Goal: Task Accomplishment & Management: Use online tool/utility

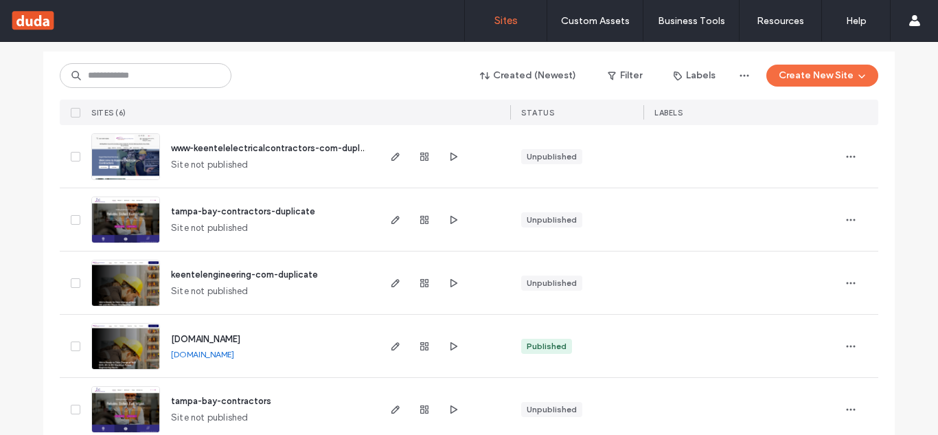
scroll to position [242, 0]
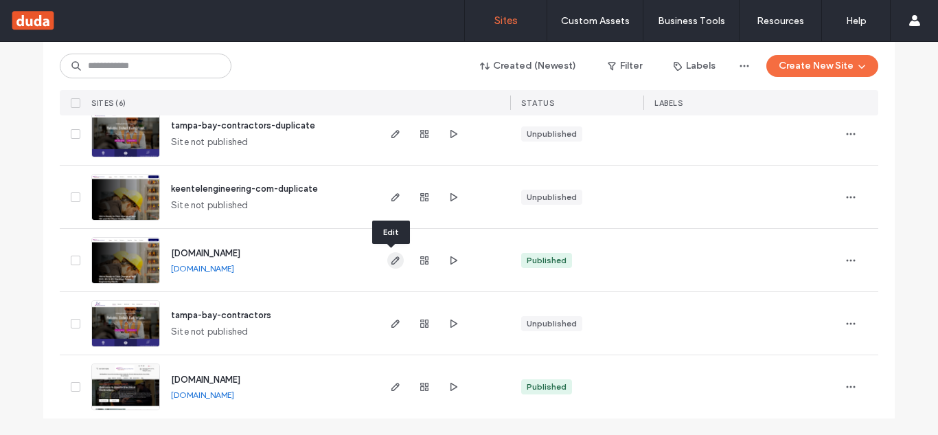
click at [393, 262] on icon "button" at bounding box center [395, 260] width 11 height 11
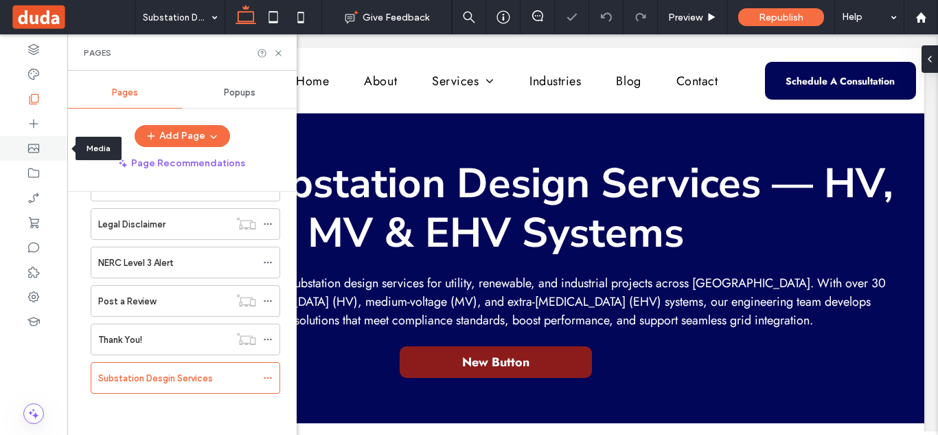
click at [28, 146] on use at bounding box center [33, 148] width 11 height 9
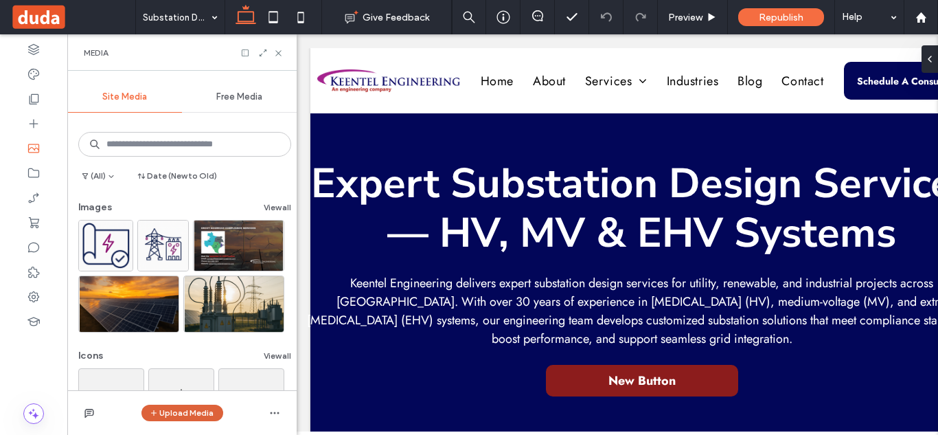
click at [188, 413] on button "Upload Media" at bounding box center [182, 412] width 82 height 16
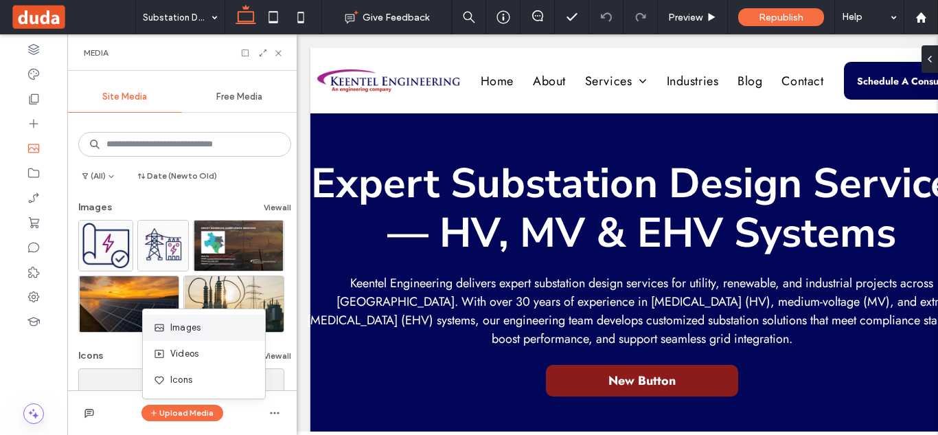
click at [180, 330] on span "Images" at bounding box center [185, 328] width 30 height 14
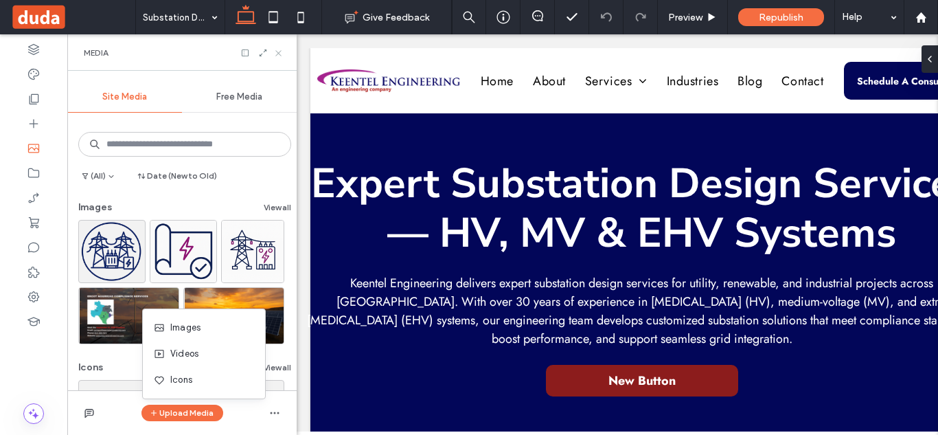
click at [278, 52] on use at bounding box center [277, 52] width 5 height 5
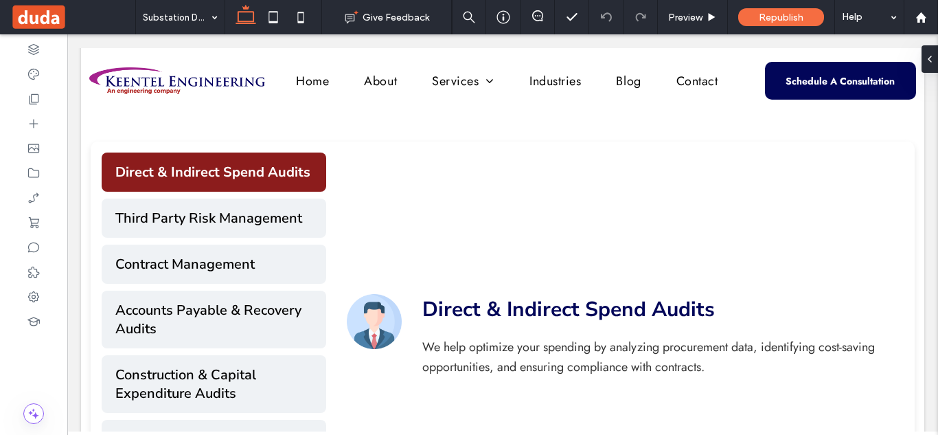
scroll to position [555, 0]
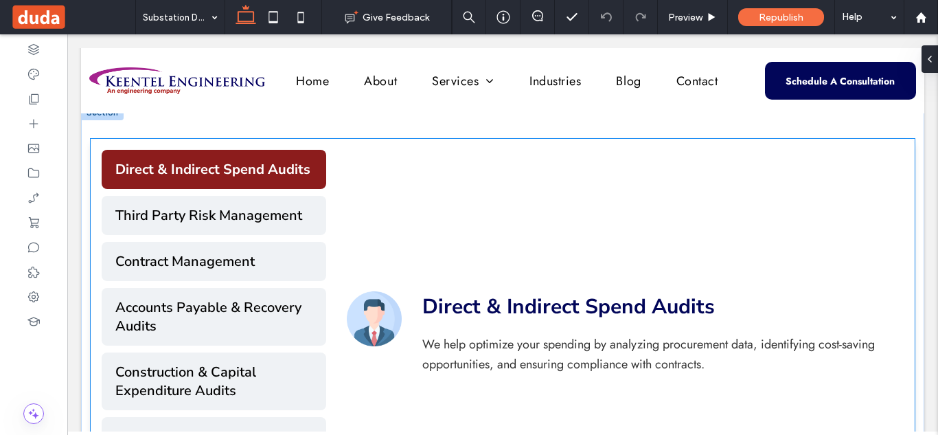
click at [434, 308] on h3 "Direct & Indirect Spend Audits" at bounding box center [652, 306] width 461 height 31
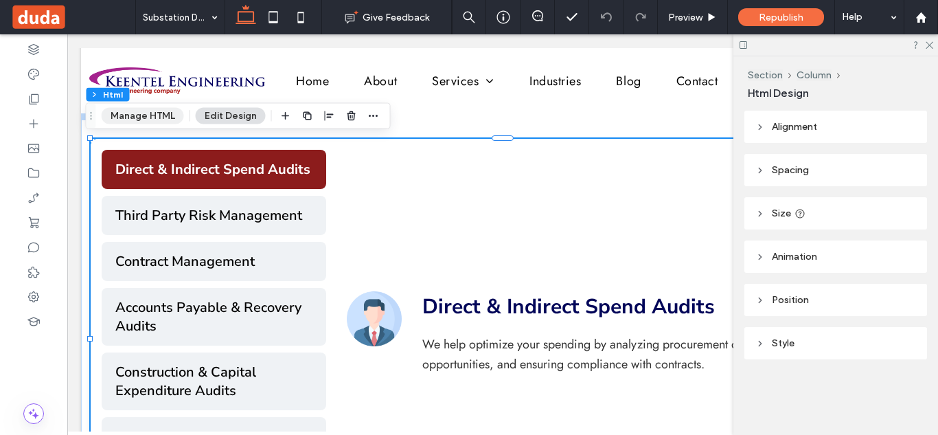
click at [165, 110] on button "Manage HTML" at bounding box center [143, 116] width 82 height 16
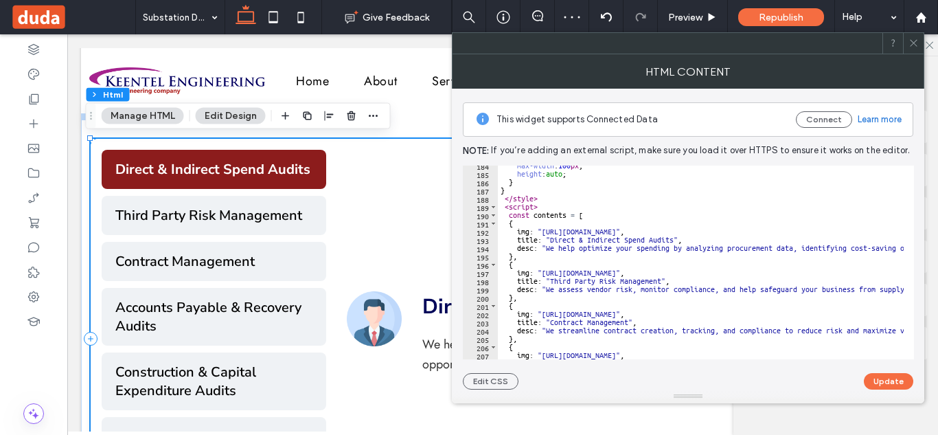
scroll to position [1564, 0]
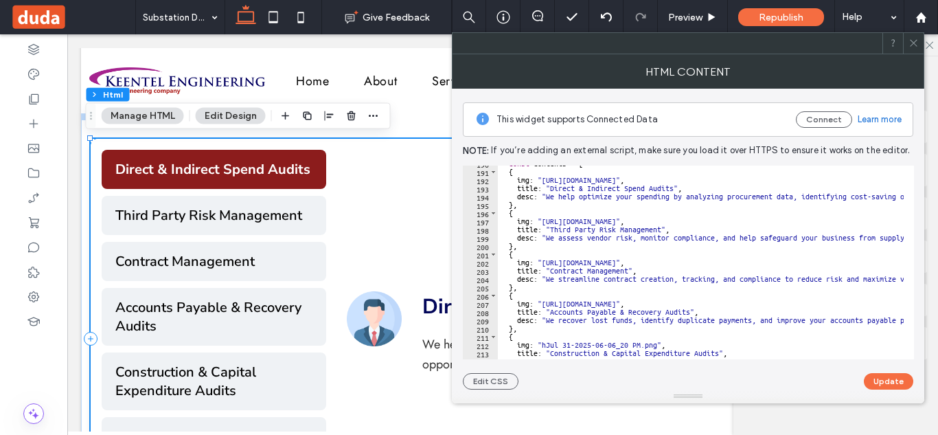
click at [542, 265] on div "const contents = [ { img : "https://lirp.cdn-website.com/1253891b/dms3rep/multi…" at bounding box center [820, 259] width 644 height 200
drag, startPoint x: 542, startPoint y: 265, endPoint x: 768, endPoint y: 264, distance: 226.6
click at [768, 264] on div "const contents = [ { img : "https://lirp.cdn-website.com/1253891b/dms3rep/multi…" at bounding box center [820, 259] width 644 height 200
paste textarea "**********"
type textarea "**********"
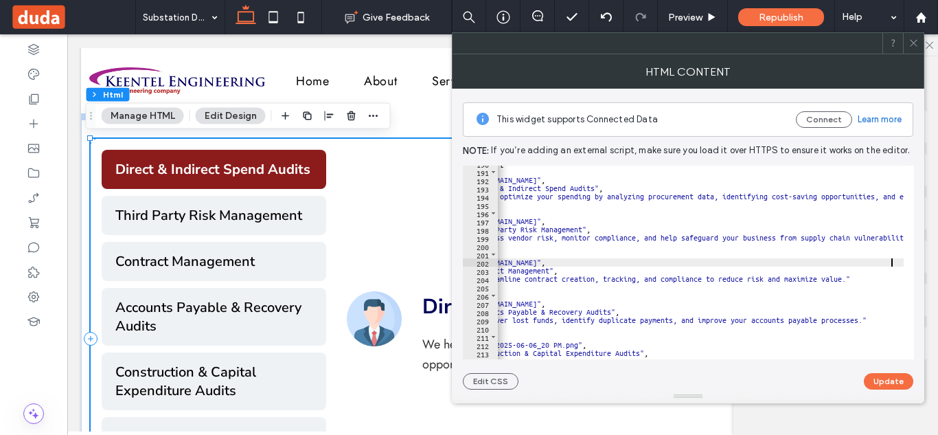
scroll to position [0, 0]
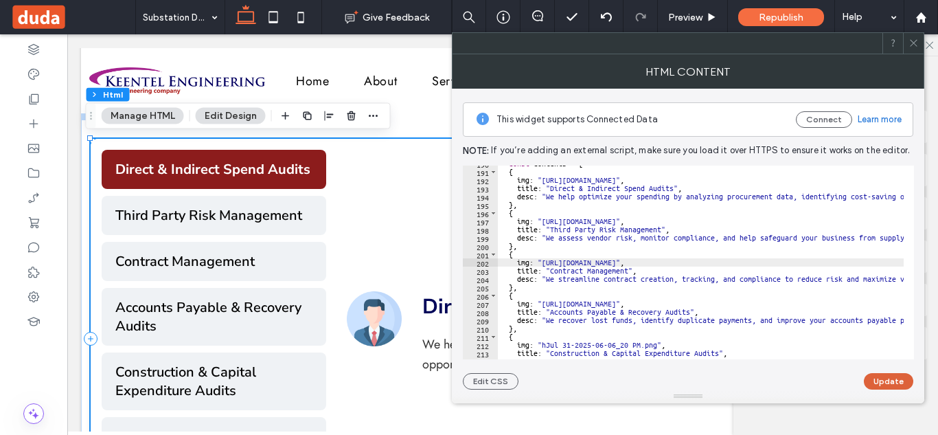
click at [880, 380] on button "Update" at bounding box center [888, 381] width 49 height 16
click at [698, 17] on span "Preview" at bounding box center [685, 18] width 34 height 12
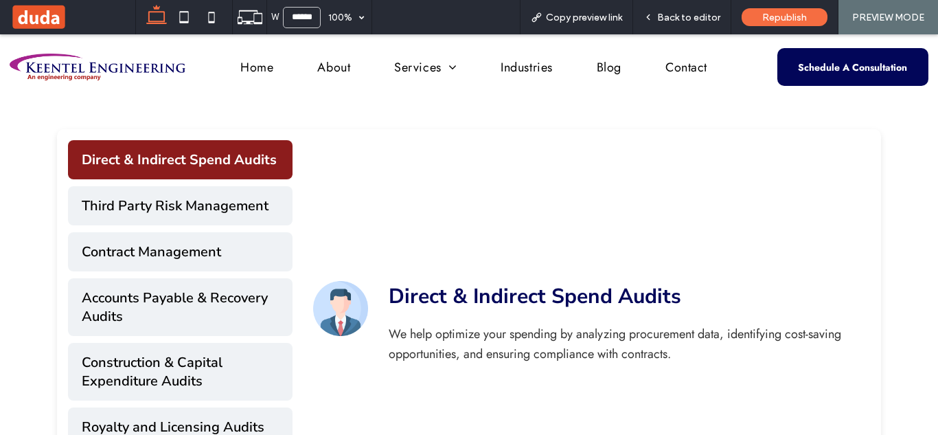
click at [698, 17] on span "Back to editor" at bounding box center [688, 18] width 63 height 12
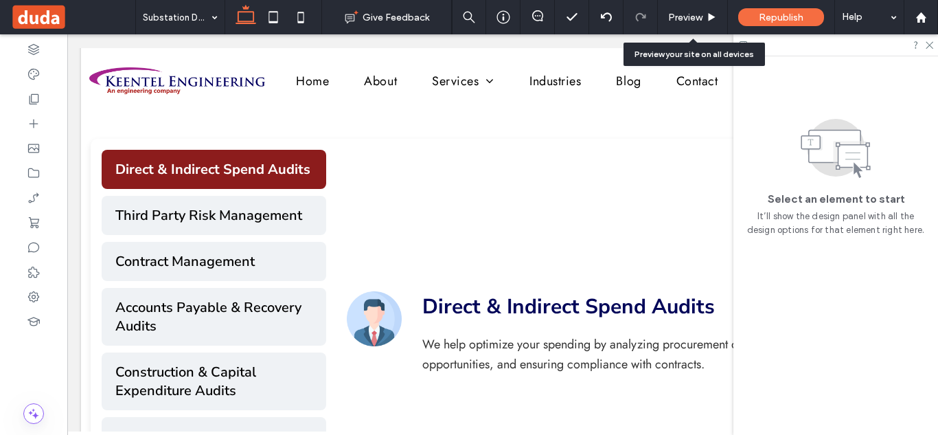
click at [698, 17] on span "Preview" at bounding box center [685, 18] width 34 height 12
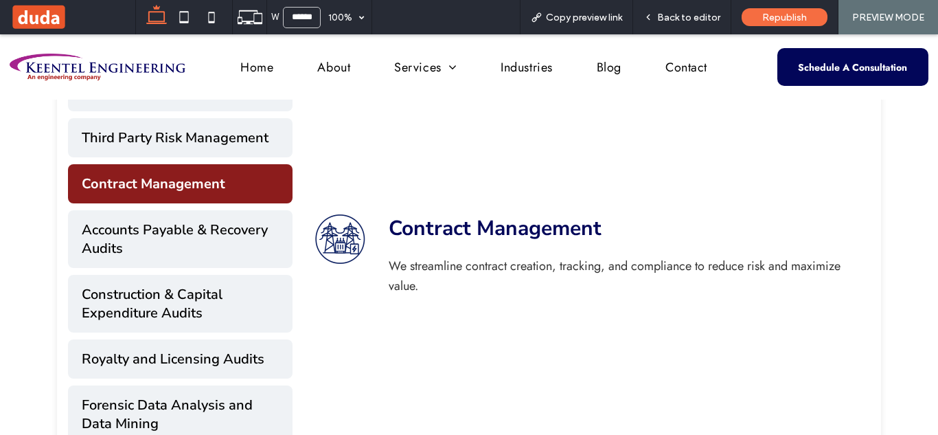
scroll to position [626, 0]
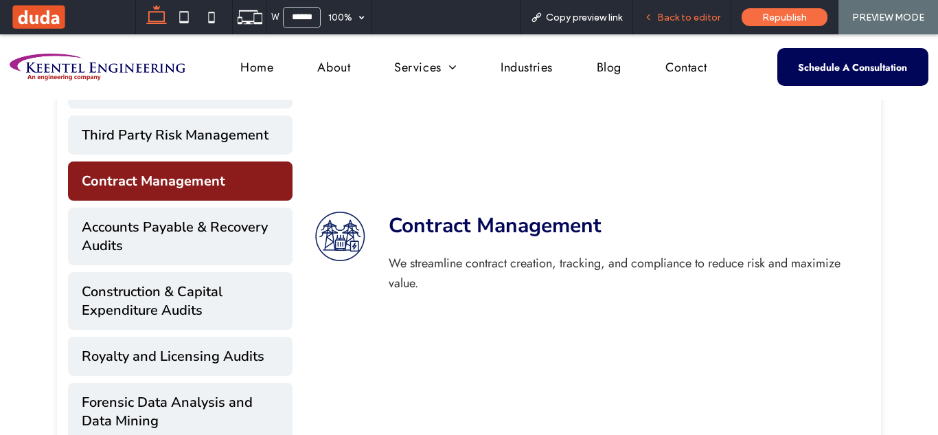
click at [695, 16] on span "Back to editor" at bounding box center [688, 18] width 63 height 12
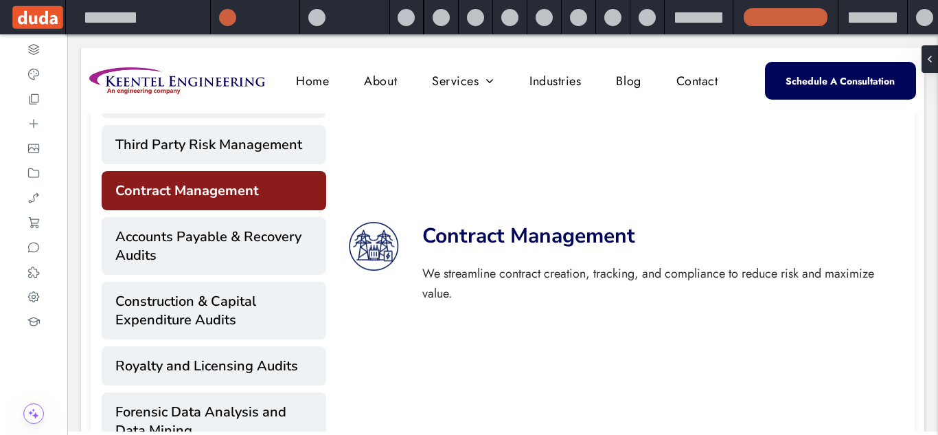
scroll to position [623, 0]
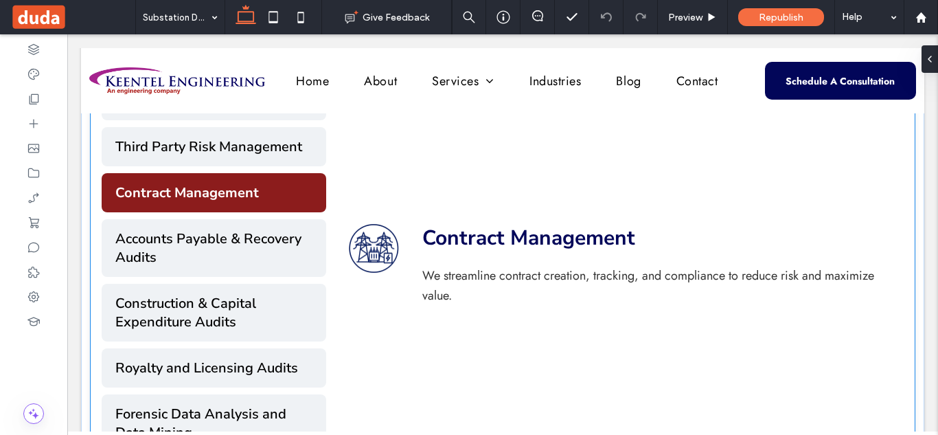
click at [487, 219] on div "Contract Management We streamline contract creation, tracking, and compliance t…" at bounding box center [614, 270] width 577 height 378
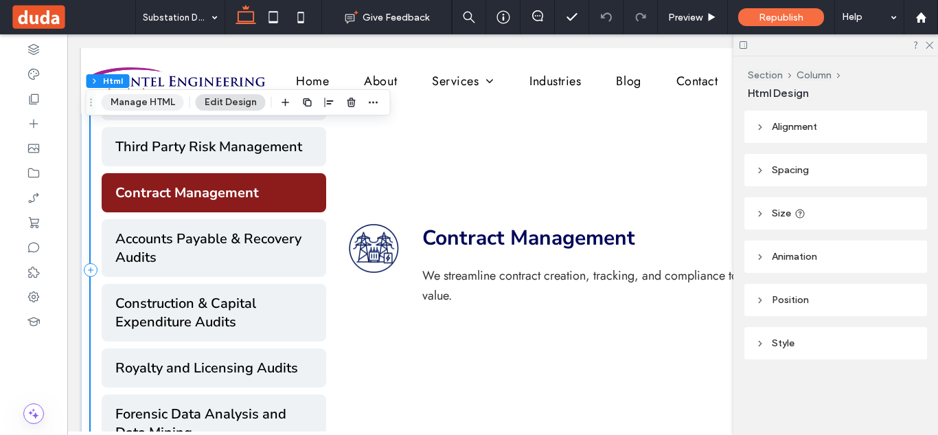
click at [155, 102] on button "Manage HTML" at bounding box center [143, 102] width 82 height 16
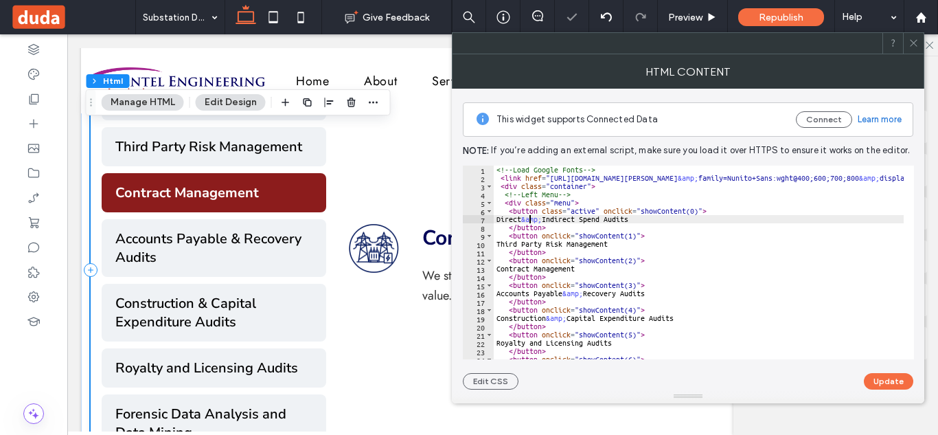
click at [529, 218] on div "<!-- Load Google Fonts --> < link href = "[URL][DOMAIN_NAME][PERSON_NAME] &amp;…" at bounding box center [816, 265] width 644 height 200
type textarea "**********"
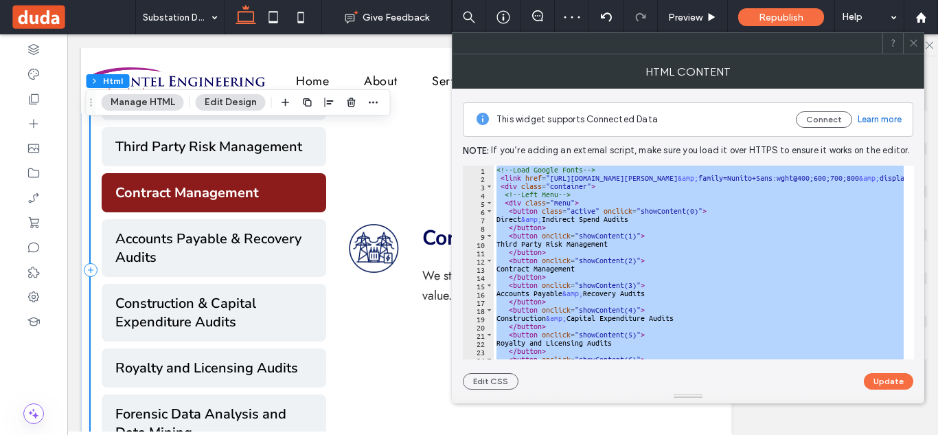
click at [913, 49] on span at bounding box center [913, 43] width 10 height 21
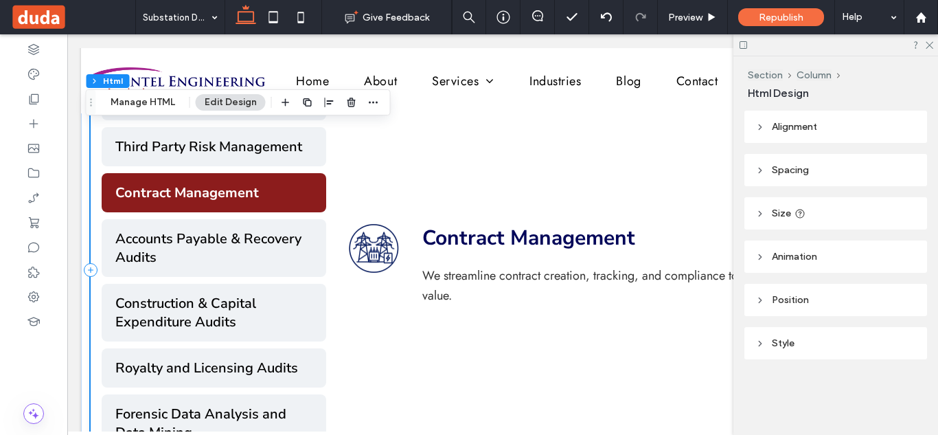
click at [356, 174] on div "Contract Management We streamline contract creation, tracking, and compliance t…" at bounding box center [614, 270] width 577 height 378
click at [156, 102] on button "Manage HTML" at bounding box center [143, 102] width 82 height 16
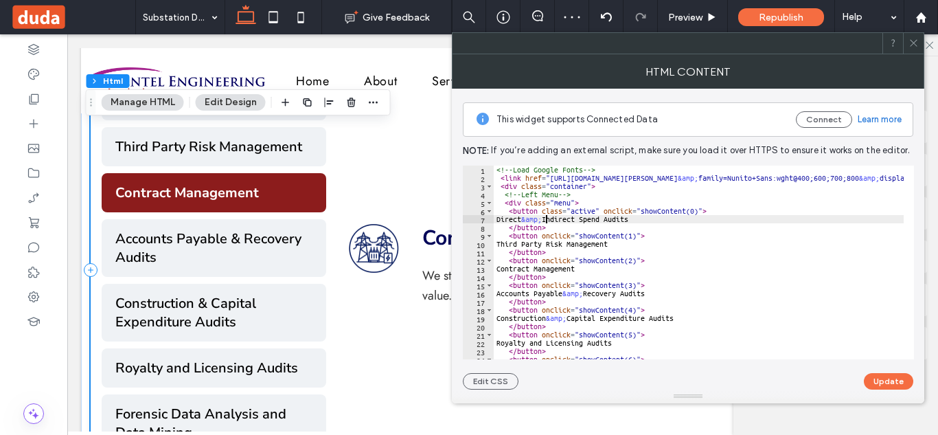
click at [546, 222] on div "<!-- Load Google Fonts --> < link href = "[URL][DOMAIN_NAME][PERSON_NAME] &amp;…" at bounding box center [816, 265] width 644 height 200
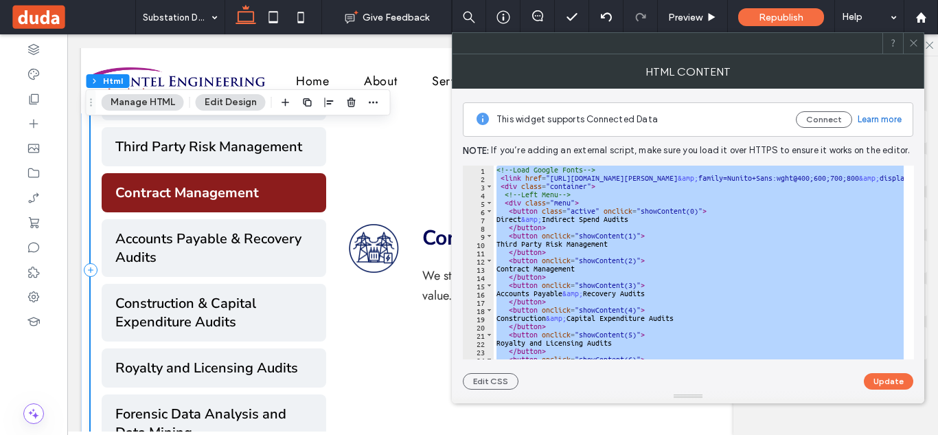
paste textarea "Cursor at row 240"
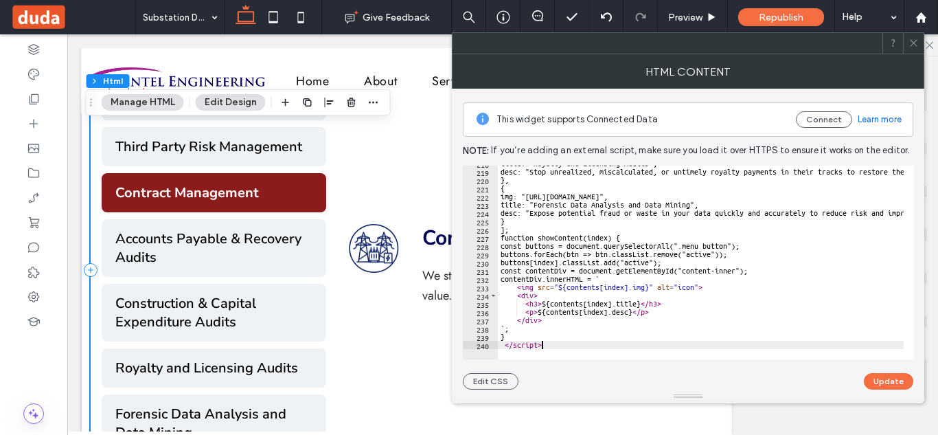
type textarea "*********"
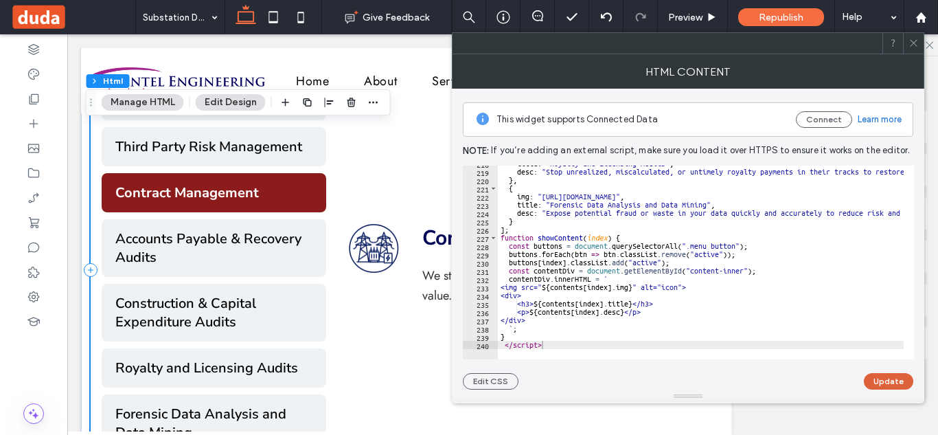
click at [883, 378] on button "Update" at bounding box center [888, 381] width 49 height 16
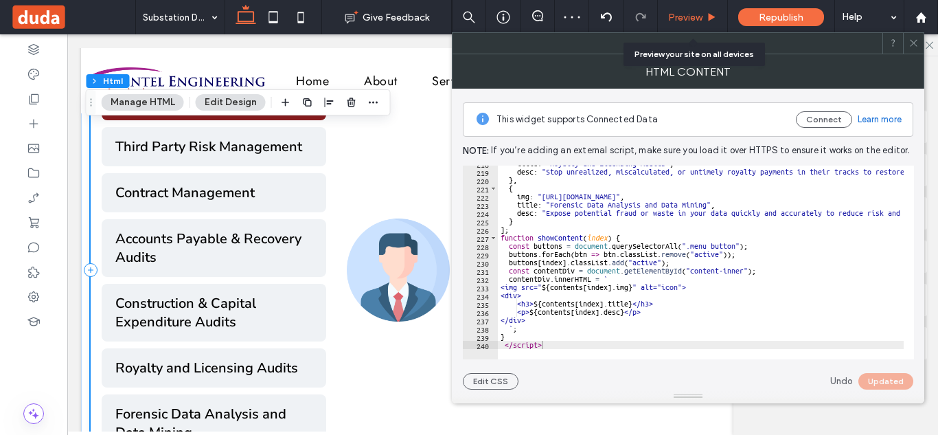
click at [698, 18] on span "Preview" at bounding box center [685, 18] width 34 height 12
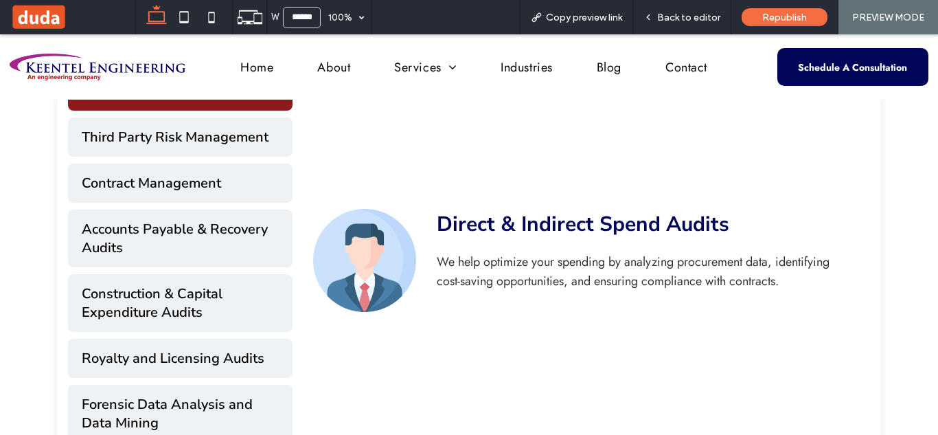
scroll to position [626, 0]
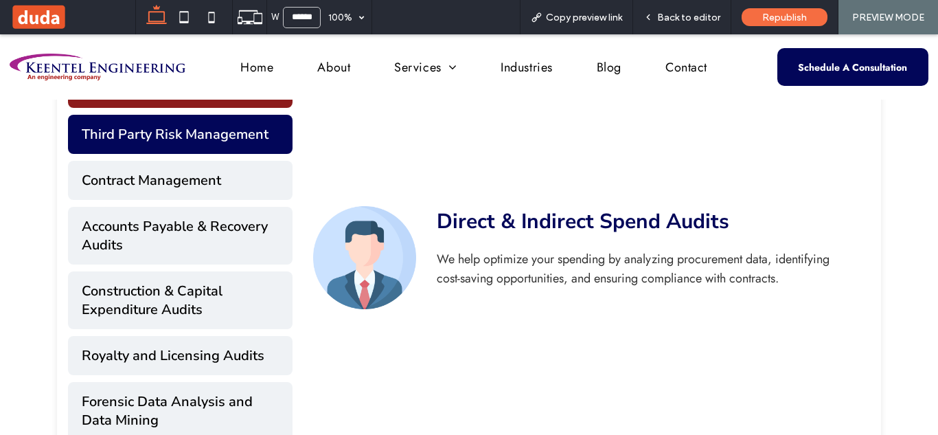
click at [247, 129] on button "Third Party Risk Management" at bounding box center [180, 134] width 225 height 39
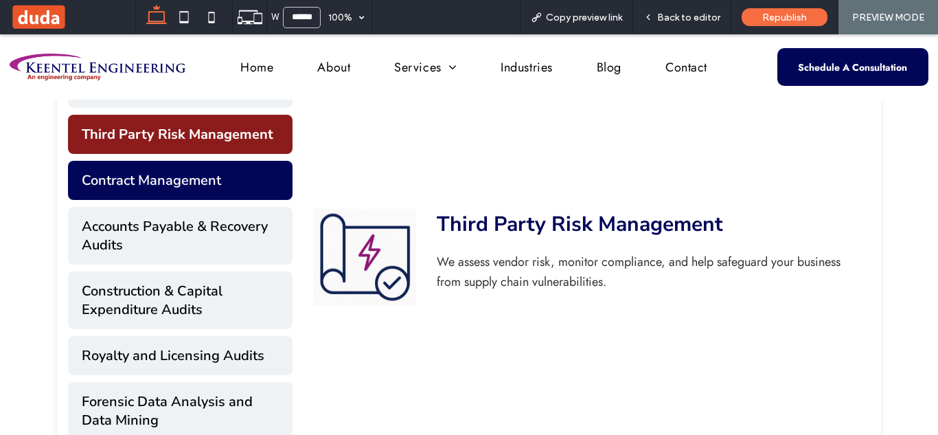
click at [237, 175] on button "Contract Management" at bounding box center [180, 180] width 225 height 39
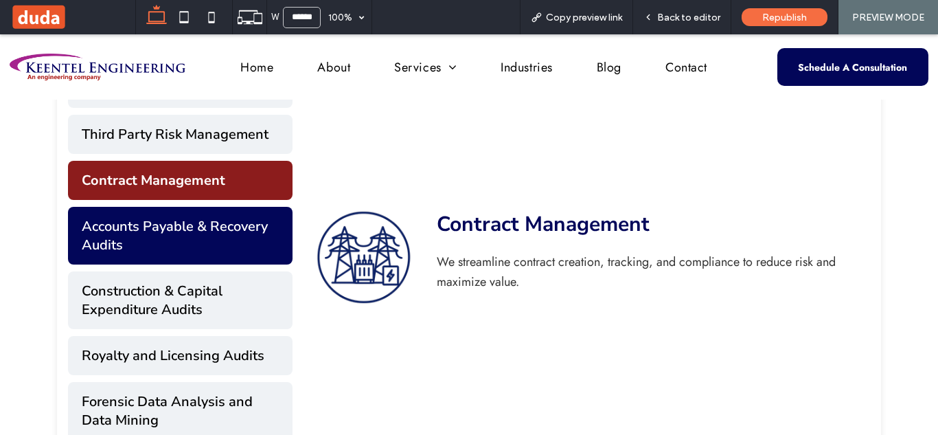
click at [230, 223] on button "Accounts Payable & Recovery Audits" at bounding box center [180, 236] width 225 height 58
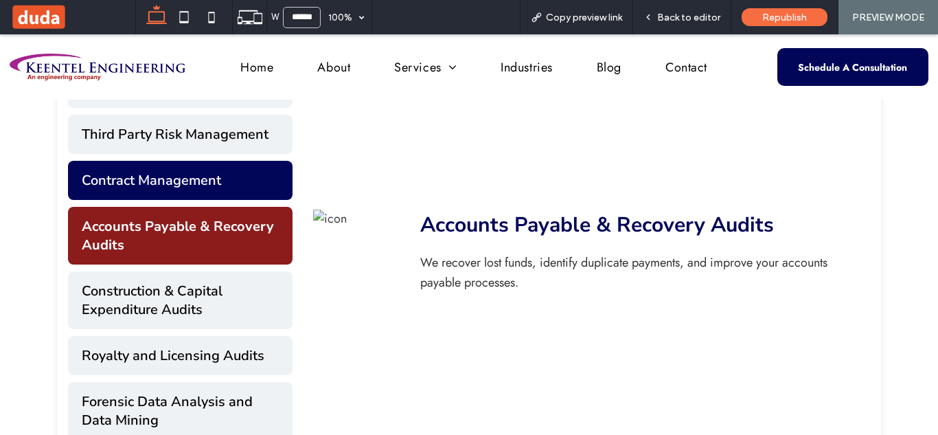
click at [240, 187] on button "Contract Management" at bounding box center [180, 180] width 225 height 39
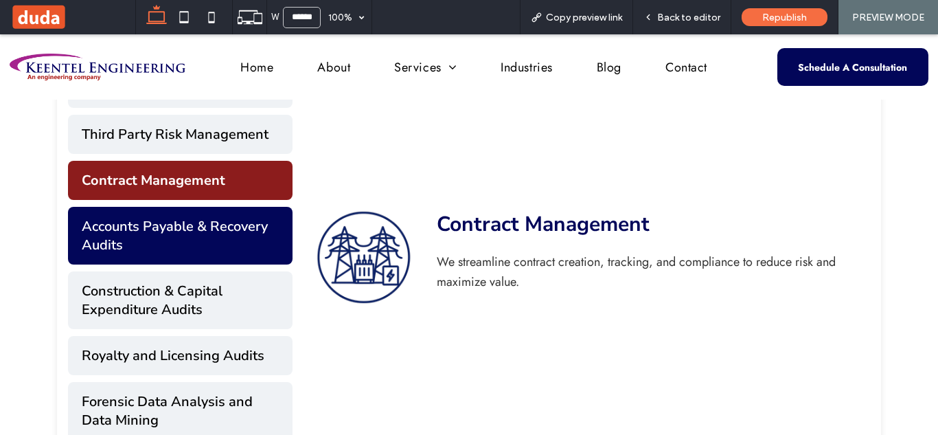
click at [245, 241] on button "Accounts Payable & Recovery Audits" at bounding box center [180, 236] width 225 height 58
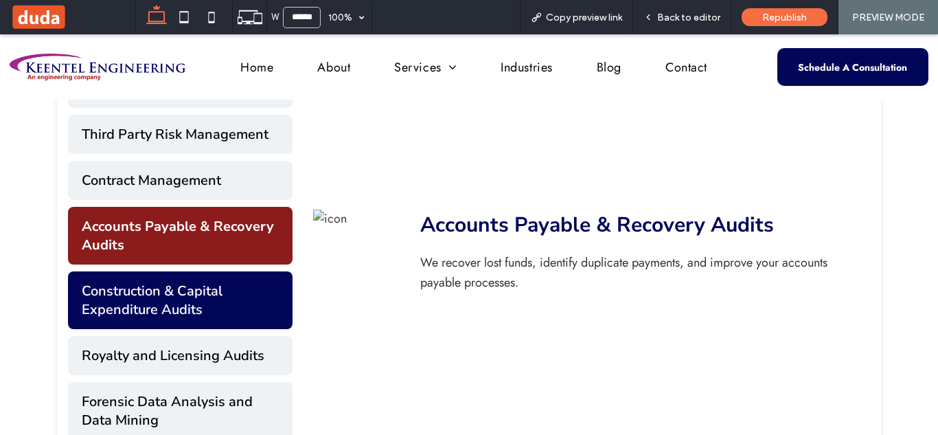
click at [246, 280] on button "Construction & Capital Expenditure Audits" at bounding box center [180, 300] width 225 height 58
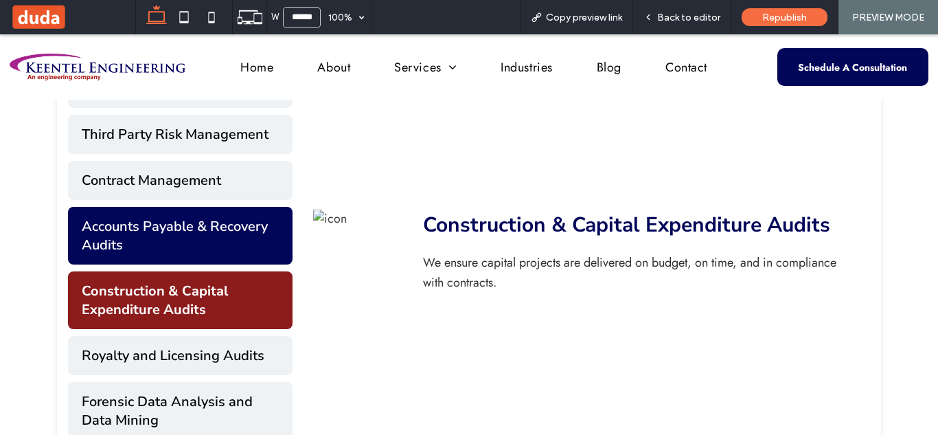
click at [245, 220] on button "Accounts Payable & Recovery Audits" at bounding box center [180, 236] width 225 height 58
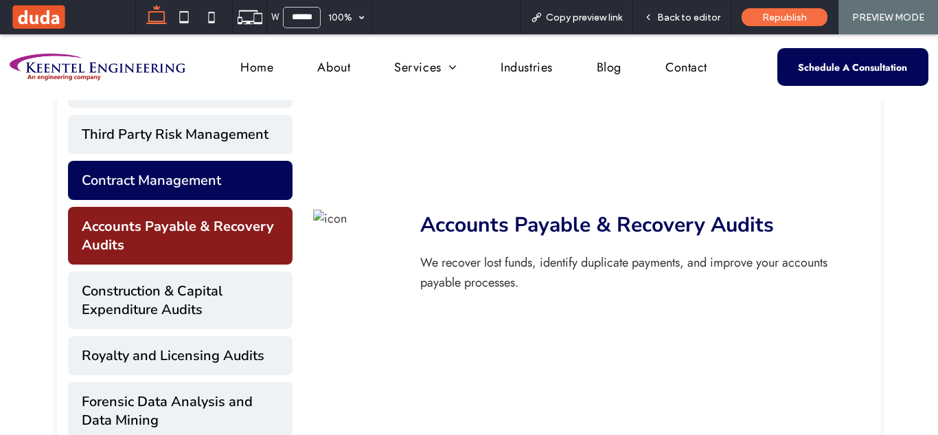
click at [245, 179] on button "Contract Management" at bounding box center [180, 180] width 225 height 39
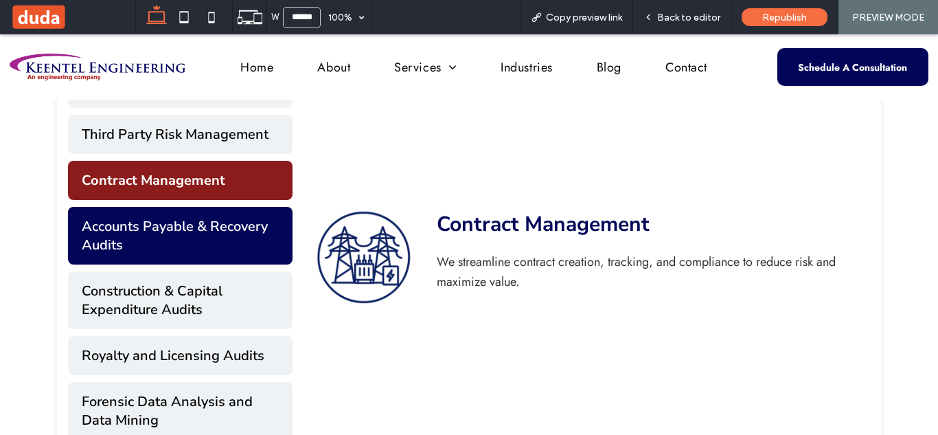
click at [224, 216] on button "Accounts Payable & Recovery Audits" at bounding box center [180, 236] width 225 height 58
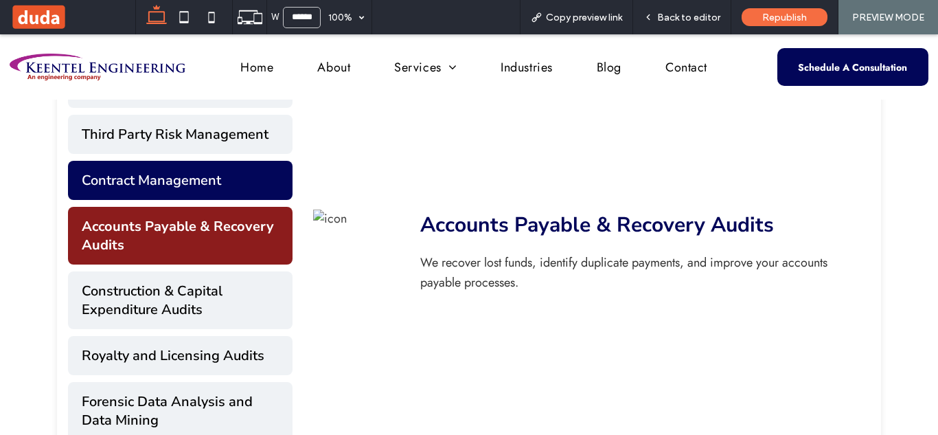
click at [233, 165] on button "Contract Management" at bounding box center [180, 180] width 225 height 39
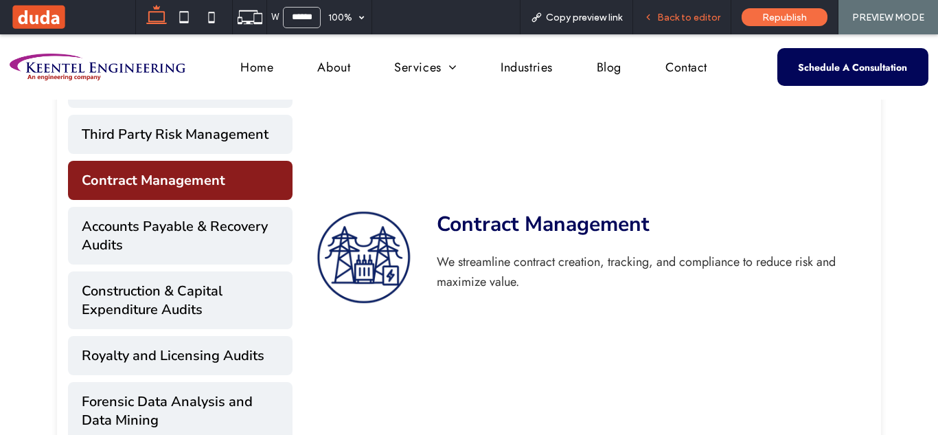
click at [694, 16] on span "Back to editor" at bounding box center [688, 18] width 63 height 12
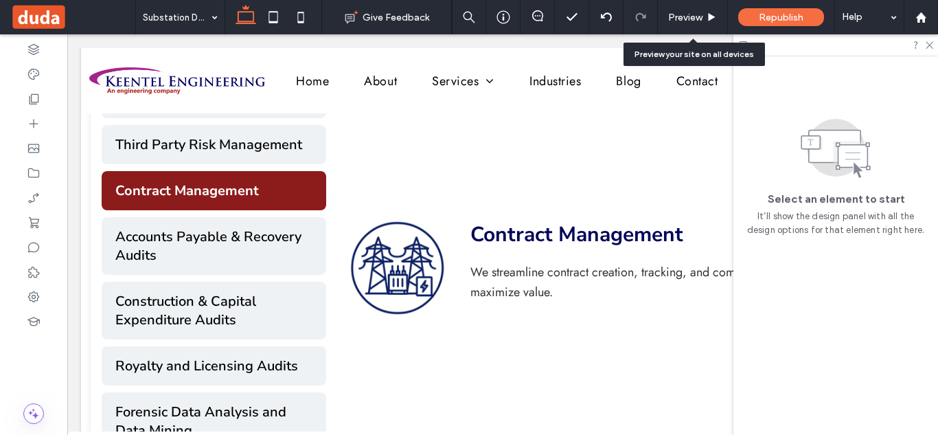
scroll to position [624, 0]
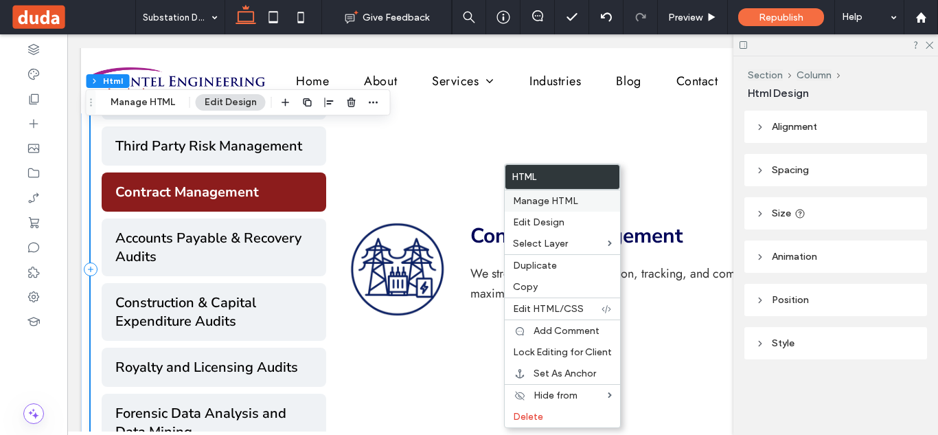
click at [547, 206] on span "Manage HTML" at bounding box center [545, 201] width 65 height 12
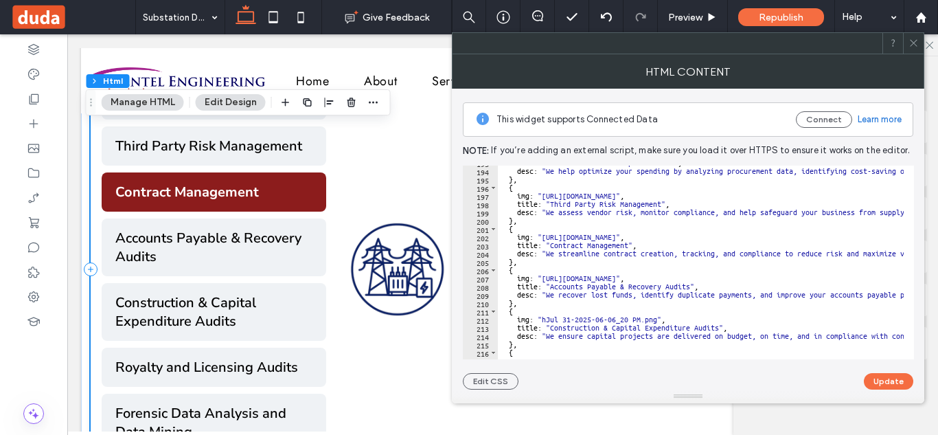
scroll to position [1589, 0]
click at [911, 45] on icon at bounding box center [913, 43] width 10 height 10
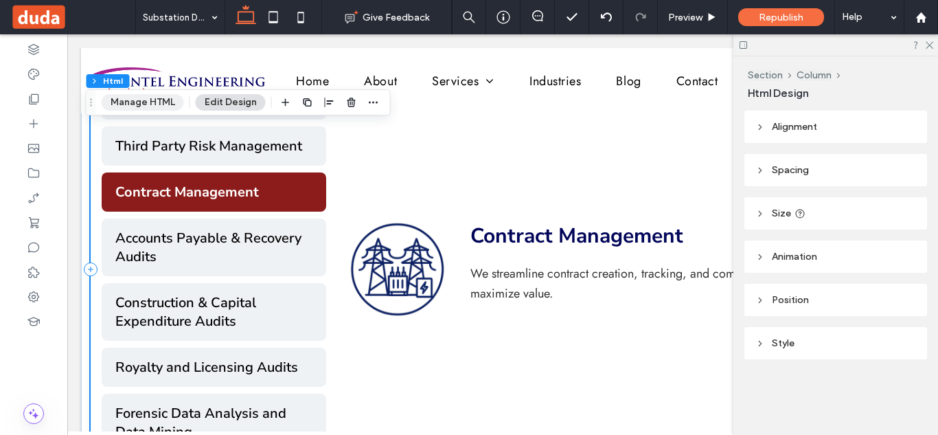
click at [142, 107] on button "Manage HTML" at bounding box center [143, 102] width 82 height 16
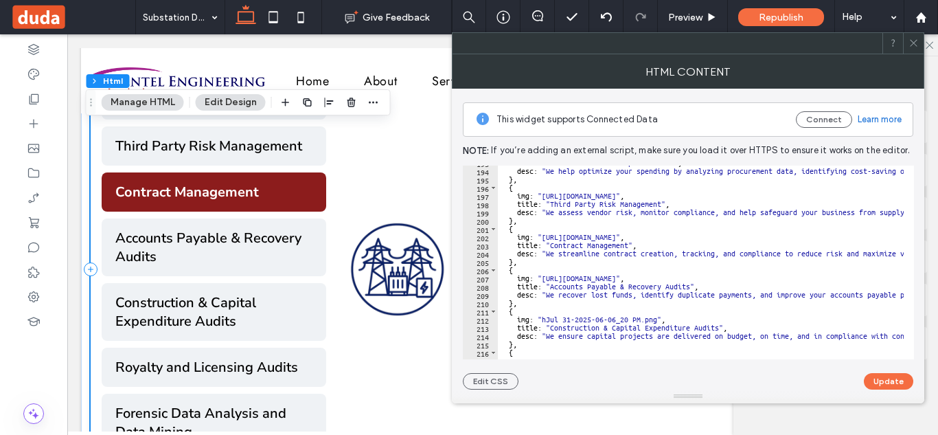
click at [548, 257] on div "title : "Direct & Indirect Spend Audits" , desc : "We help optimize your spendi…" at bounding box center [820, 259] width 644 height 200
click at [546, 257] on div "title : "Direct & Indirect Spend Audits" , desc : "We help optimize your spendi…" at bounding box center [820, 259] width 644 height 200
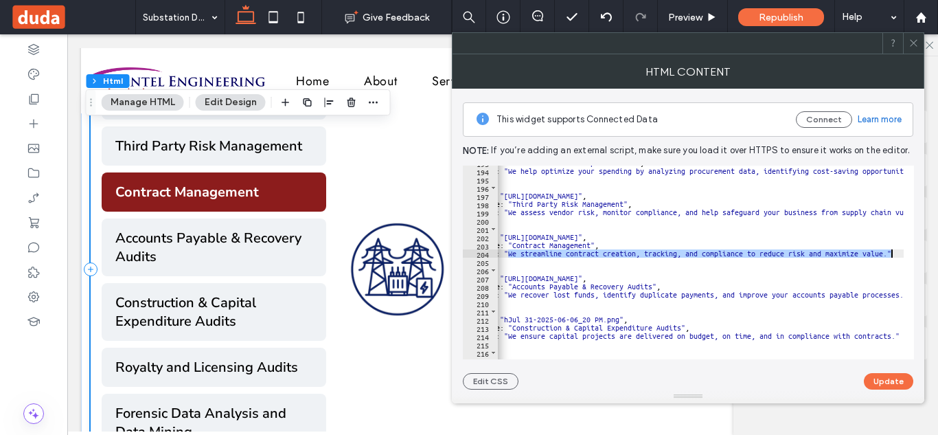
scroll to position [0, 38]
drag, startPoint x: 546, startPoint y: 257, endPoint x: 887, endPoint y: 257, distance: 341.3
click at [887, 257] on div "title : "Direct & Indirect Spend Audits" , desc : "We help optimize your spendi…" at bounding box center [782, 259] width 644 height 200
paste textarea "Cursor at row 204"
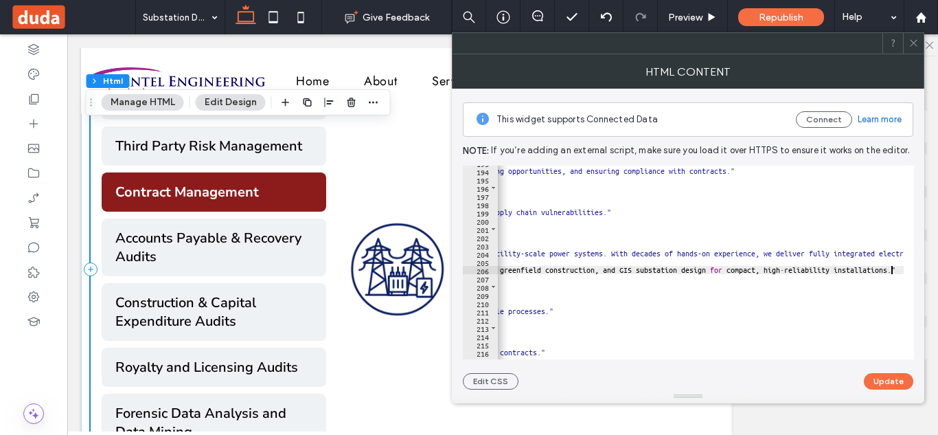
scroll to position [0, 0]
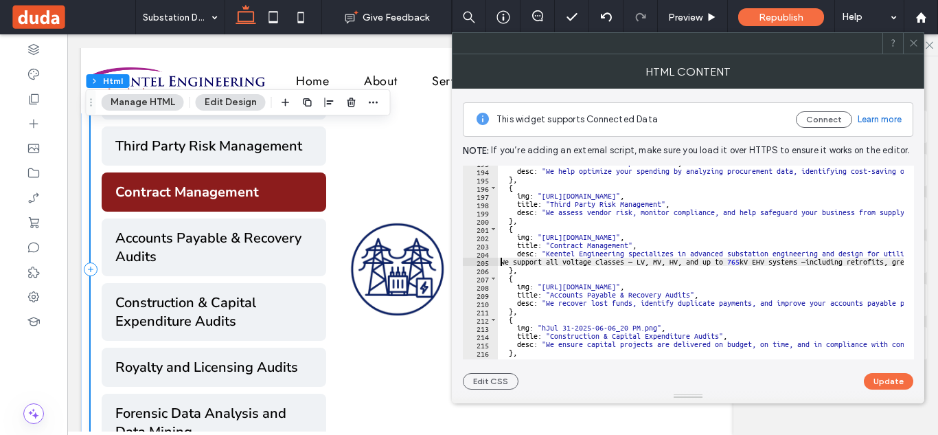
type textarea "**********"
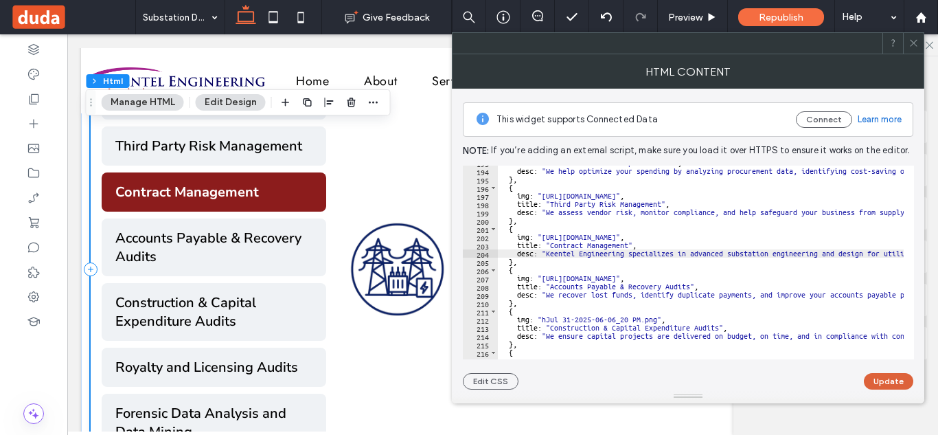
click at [876, 377] on button "Update" at bounding box center [888, 381] width 49 height 16
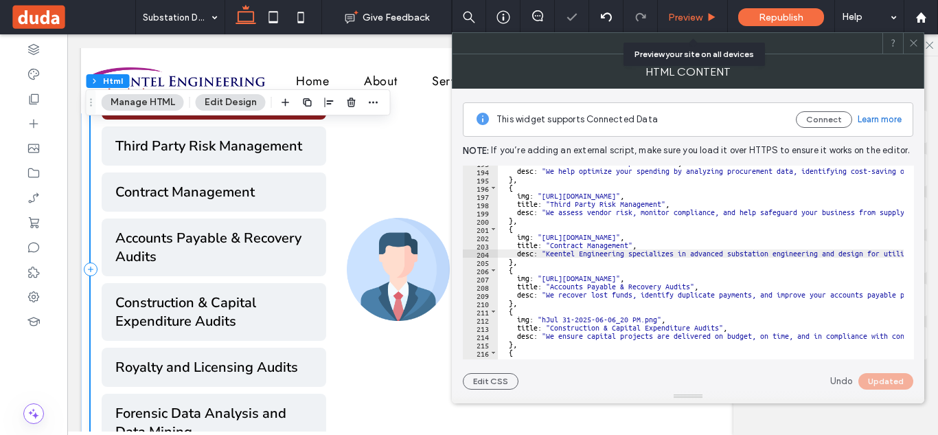
click at [690, 14] on span "Preview" at bounding box center [685, 18] width 34 height 12
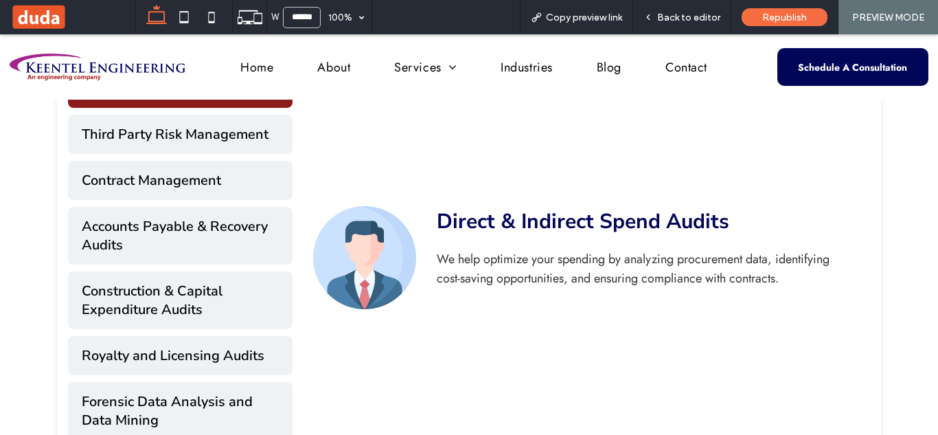
scroll to position [627, 0]
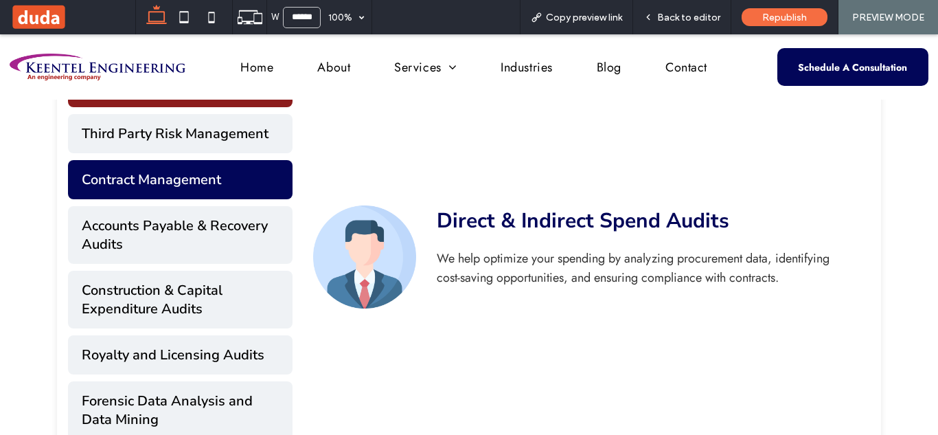
click at [194, 180] on button "Contract Management" at bounding box center [180, 179] width 225 height 39
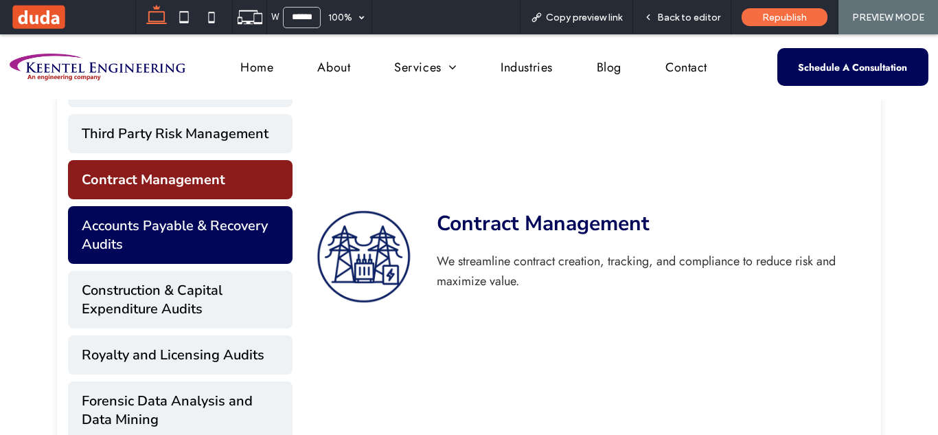
click at [164, 215] on button "Accounts Payable & Recovery Audits" at bounding box center [180, 235] width 225 height 58
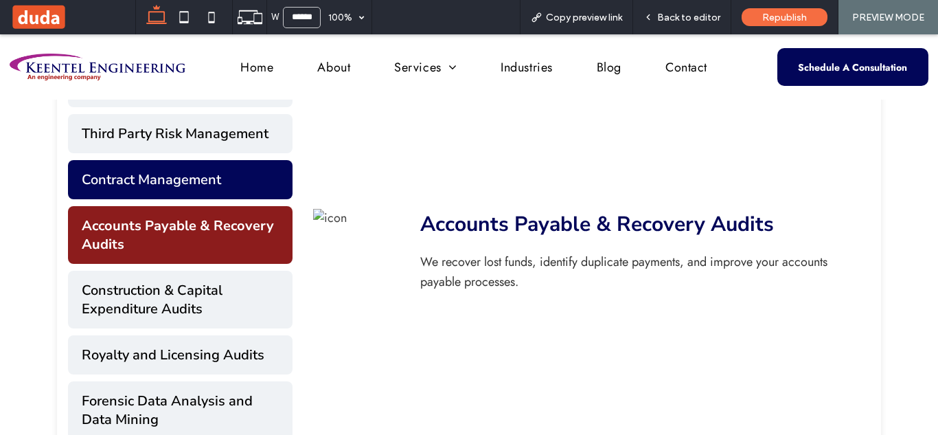
click at [182, 179] on button "Contract Management" at bounding box center [180, 179] width 225 height 39
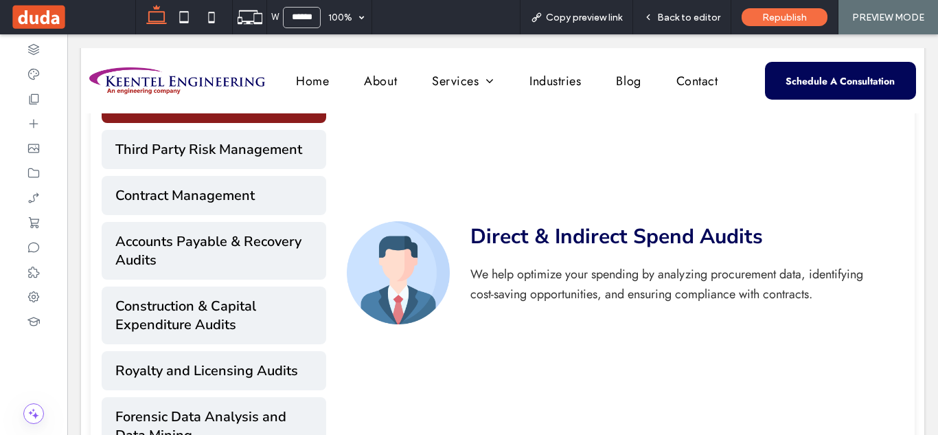
scroll to position [646, 0]
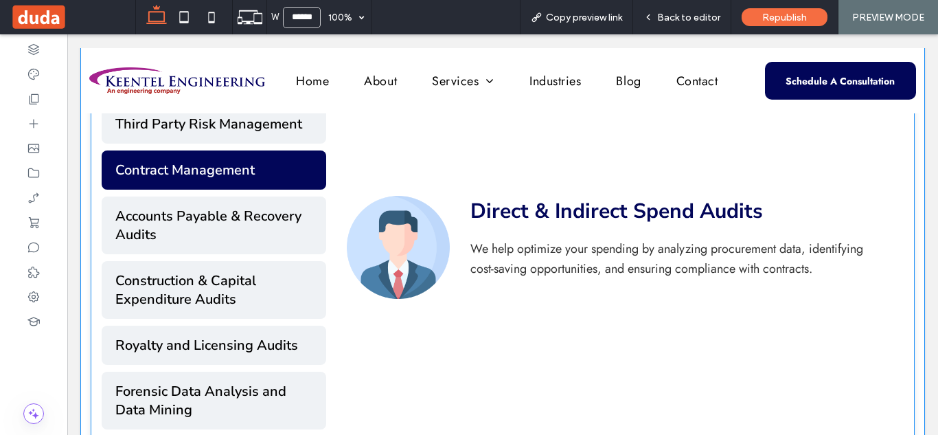
click at [282, 174] on button "Contract Management" at bounding box center [214, 169] width 225 height 39
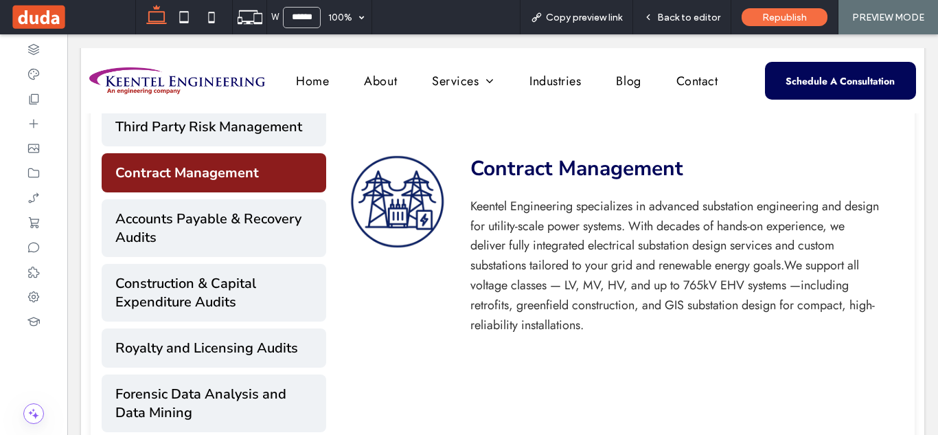
scroll to position [635, 0]
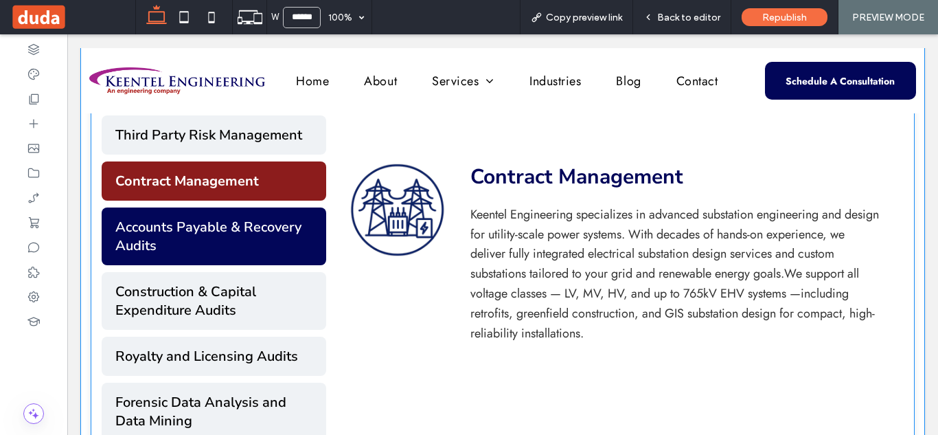
click at [284, 234] on button "Accounts Payable & Recovery Audits" at bounding box center [214, 236] width 225 height 58
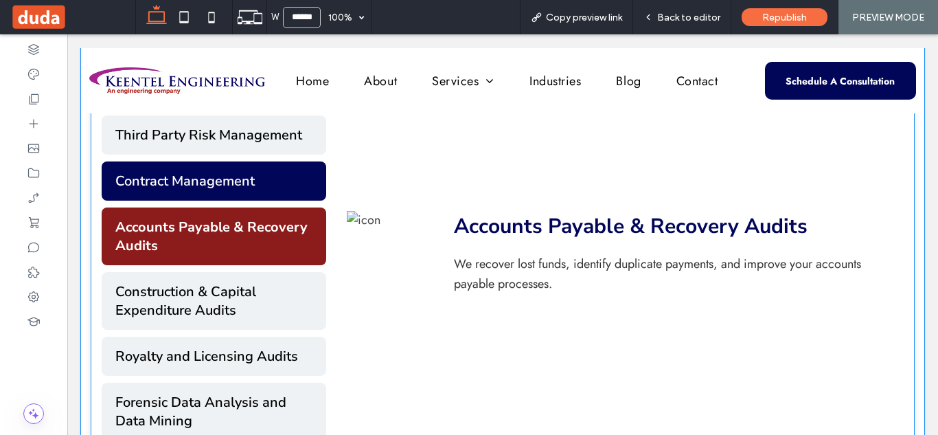
click at [283, 173] on button "Contract Management" at bounding box center [214, 180] width 225 height 39
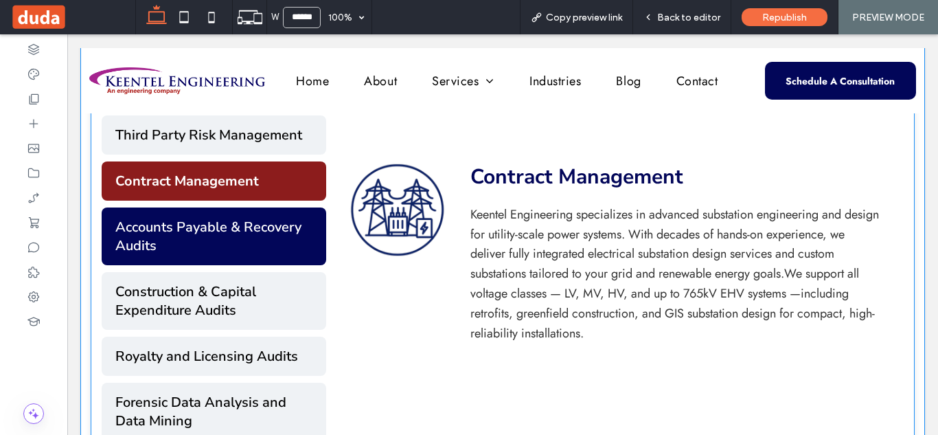
click at [266, 247] on button "Accounts Payable & Recovery Audits" at bounding box center [214, 236] width 225 height 58
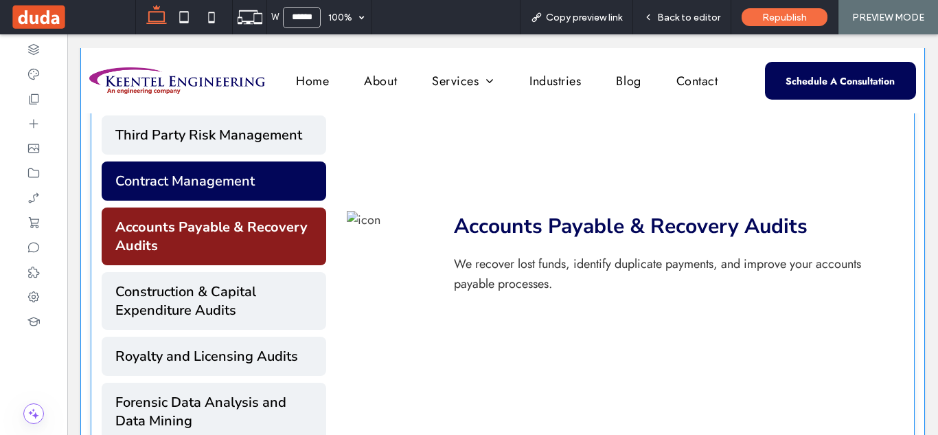
click at [268, 178] on button "Contract Management" at bounding box center [214, 180] width 225 height 39
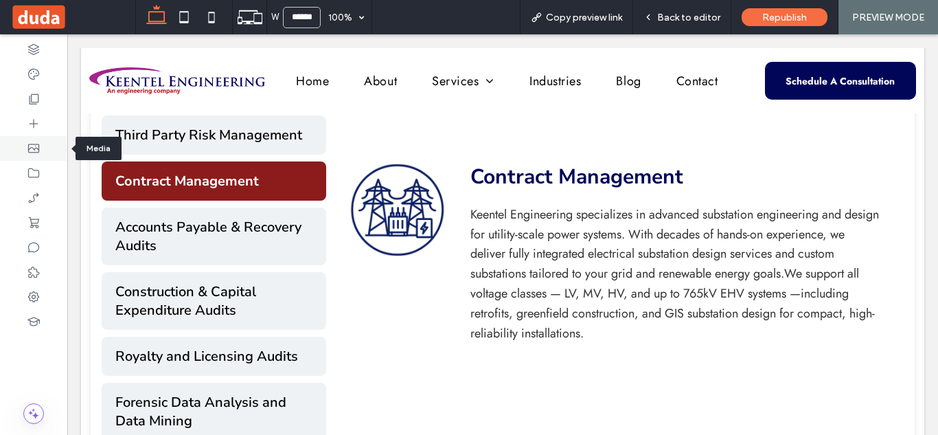
click at [41, 150] on div at bounding box center [33, 148] width 67 height 25
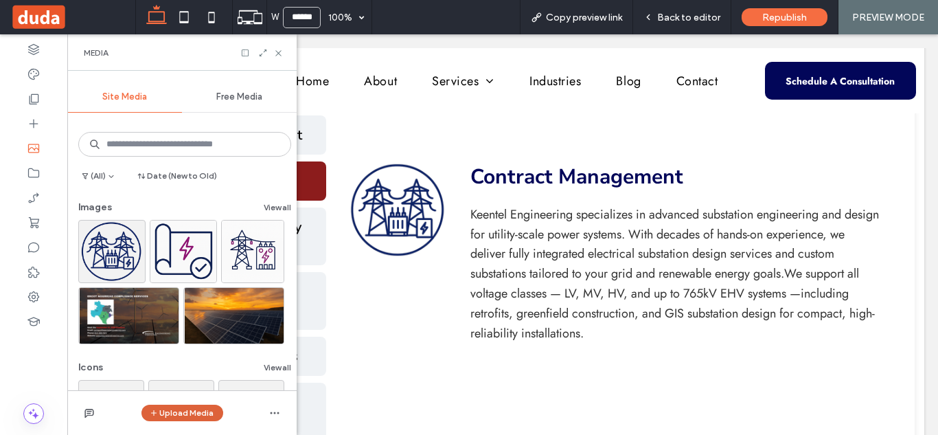
click at [196, 411] on button "Upload Media" at bounding box center [182, 412] width 82 height 16
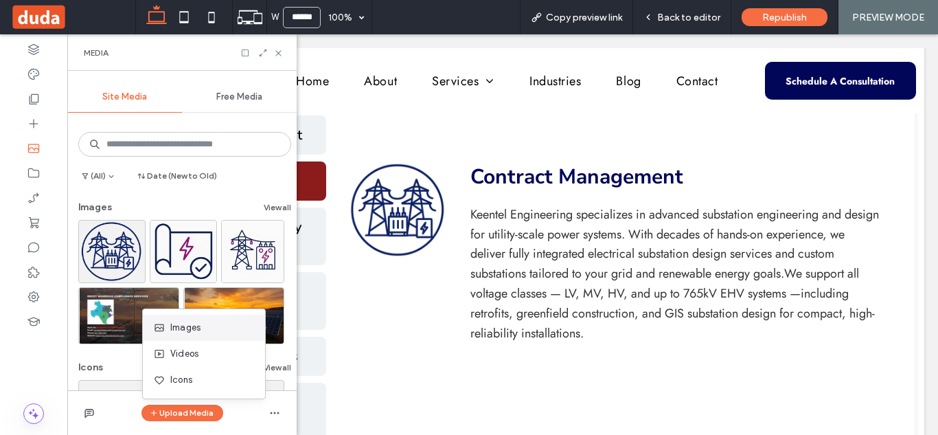
click at [202, 334] on div "Images" at bounding box center [200, 328] width 93 height 14
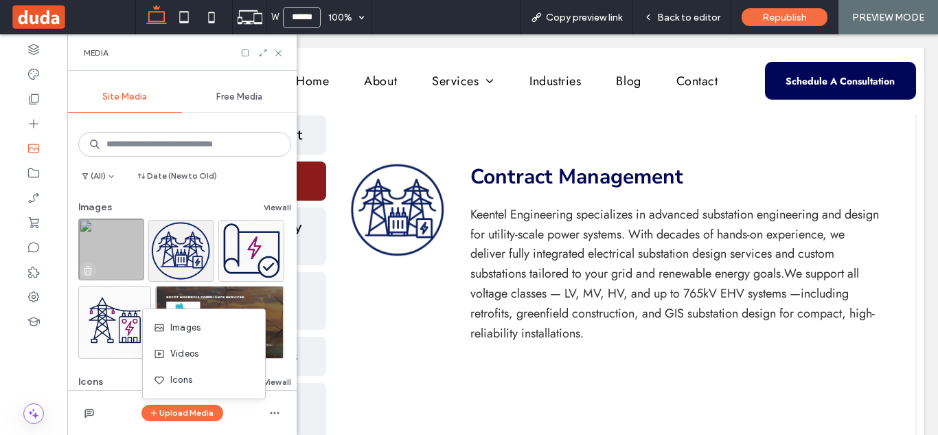
click at [86, 271] on icon "button" at bounding box center [87, 270] width 11 height 11
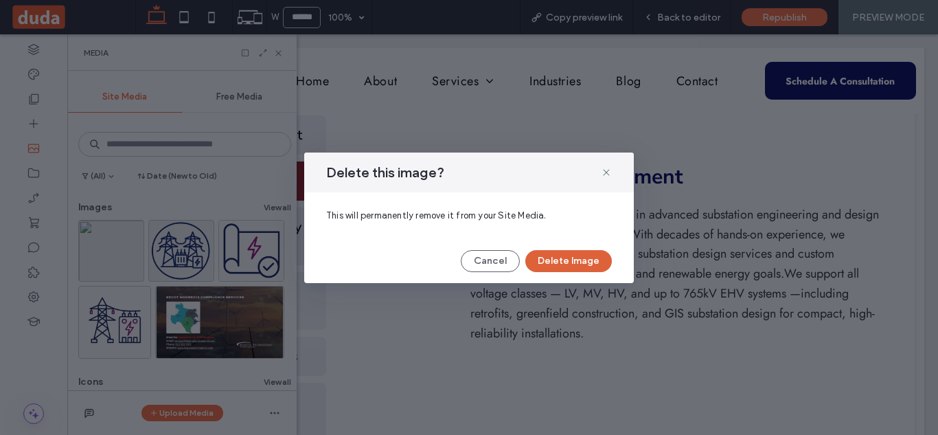
click at [572, 258] on button "Delete Image" at bounding box center [568, 261] width 87 height 22
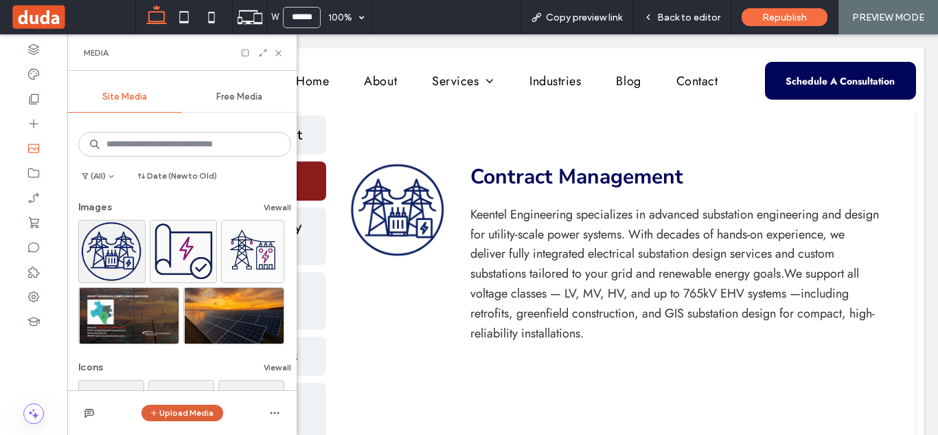
click at [187, 415] on button "Upload Media" at bounding box center [182, 412] width 82 height 16
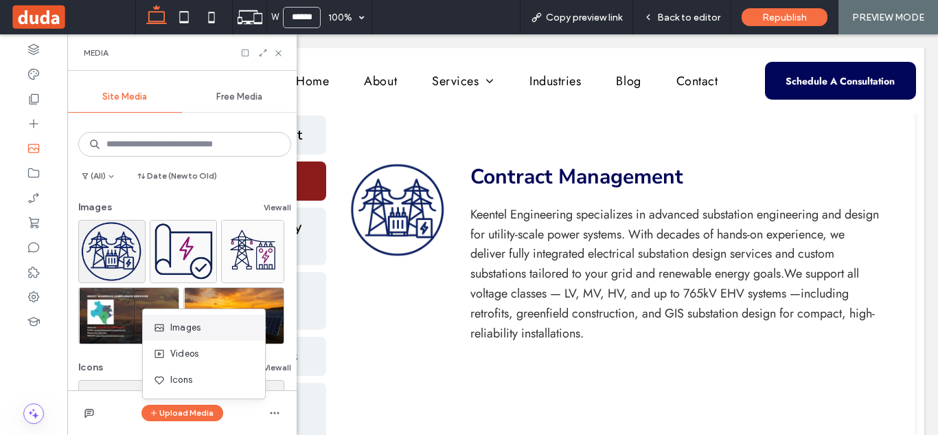
click at [213, 330] on div "Images" at bounding box center [200, 328] width 93 height 14
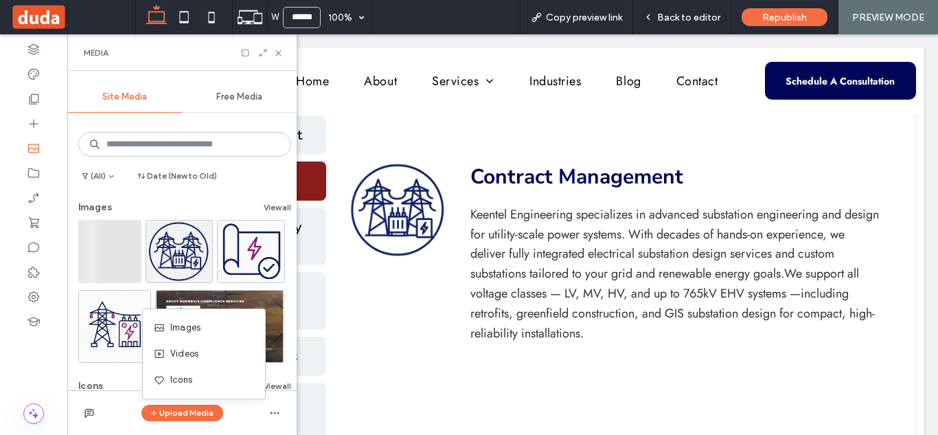
scroll to position [1, 0]
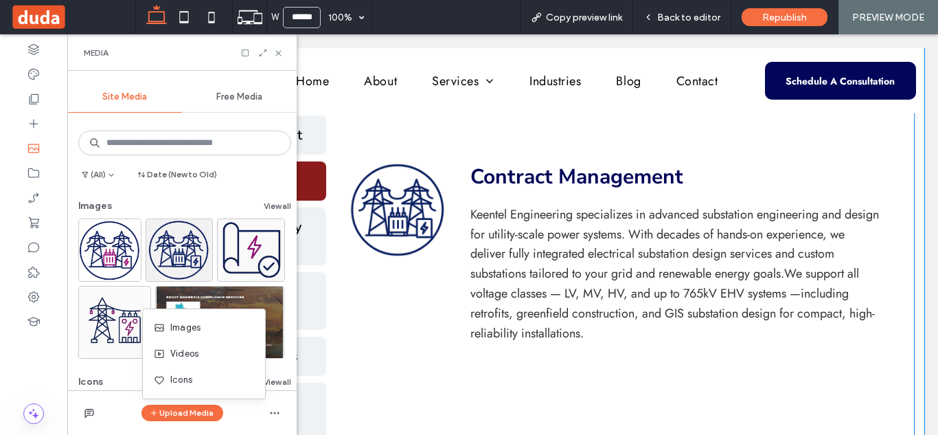
click at [431, 250] on img at bounding box center [398, 210] width 103 height 98
click at [390, 238] on img at bounding box center [398, 210] width 103 height 98
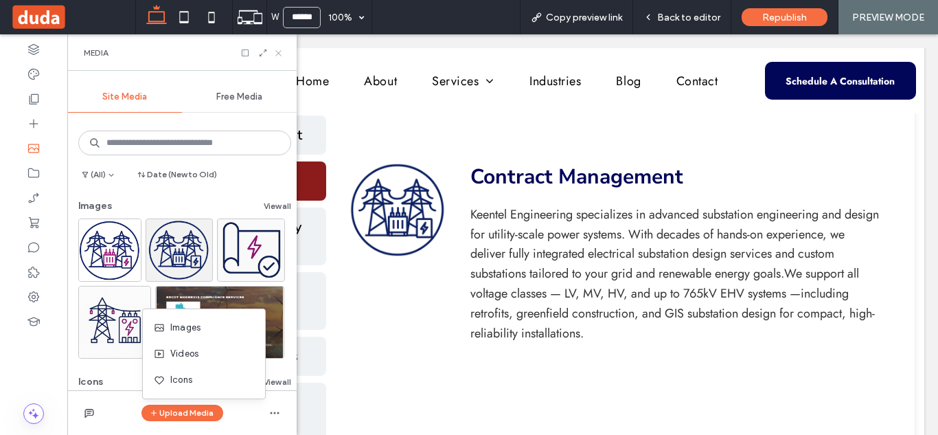
click at [282, 56] on icon at bounding box center [278, 53] width 10 height 10
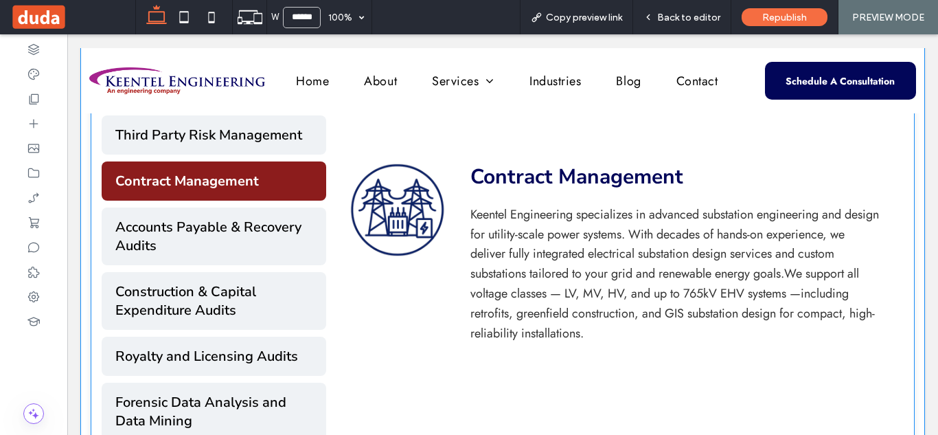
click at [443, 210] on img at bounding box center [398, 210] width 103 height 98
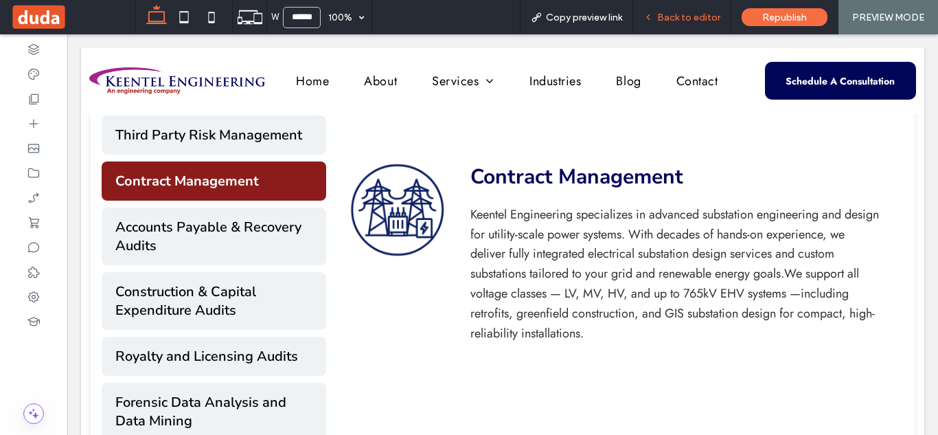
click at [689, 15] on span "Back to editor" at bounding box center [688, 18] width 63 height 12
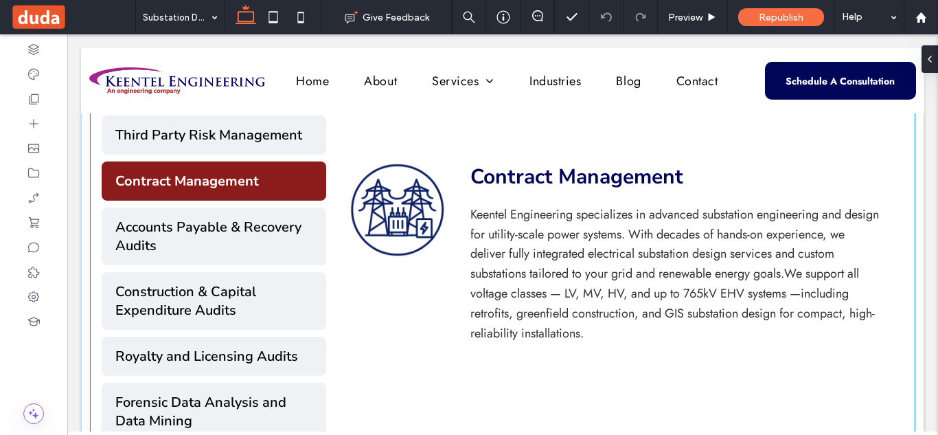
click at [491, 176] on h3 "Contract Management" at bounding box center [676, 176] width 413 height 31
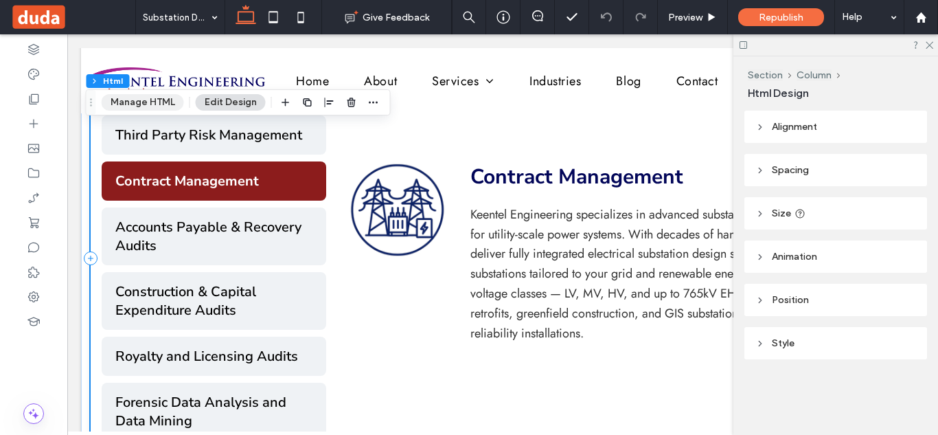
click at [157, 104] on button "Manage HTML" at bounding box center [143, 102] width 82 height 16
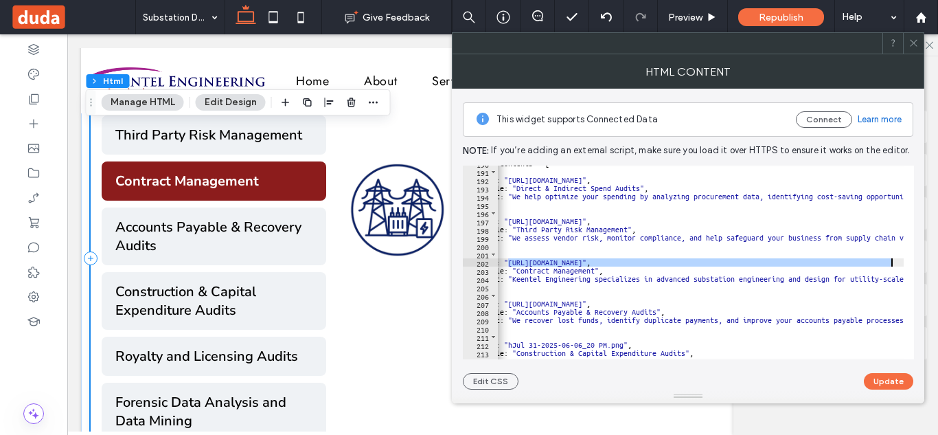
scroll to position [0, 87]
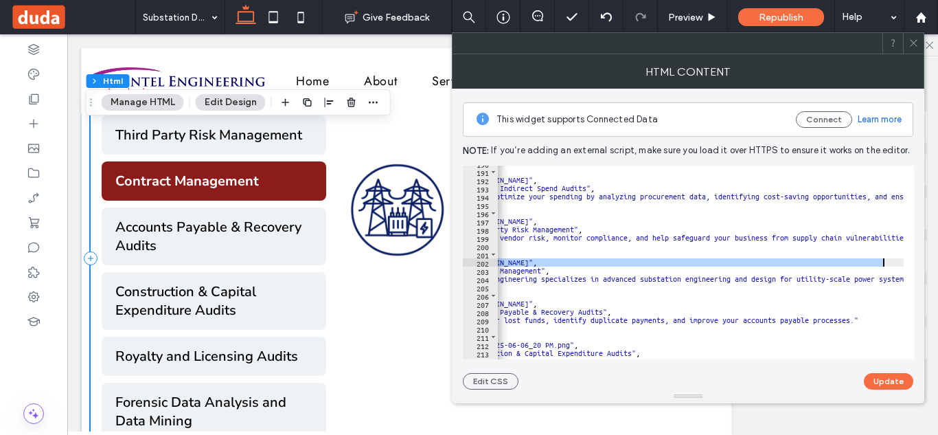
drag, startPoint x: 542, startPoint y: 264, endPoint x: 882, endPoint y: 263, distance: 339.9
paste textarea "Cursor at row 202"
type textarea "**********"
click at [878, 387] on button "Update" at bounding box center [888, 381] width 49 height 16
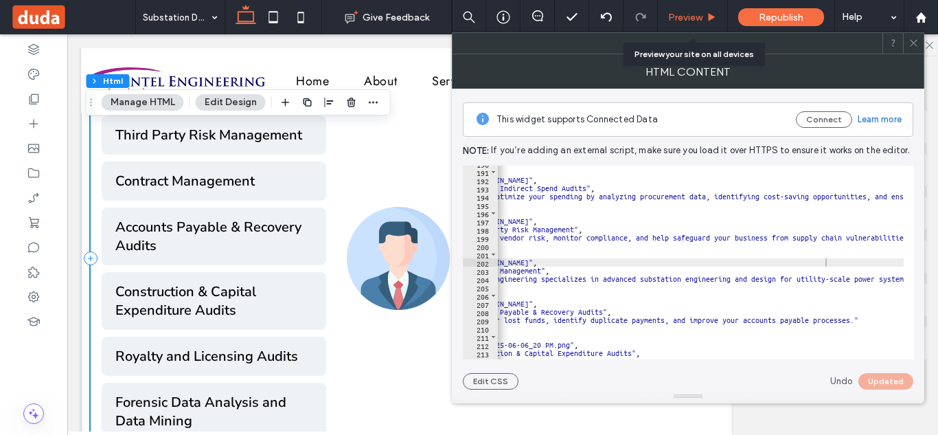
click at [694, 16] on span "Preview" at bounding box center [685, 18] width 34 height 12
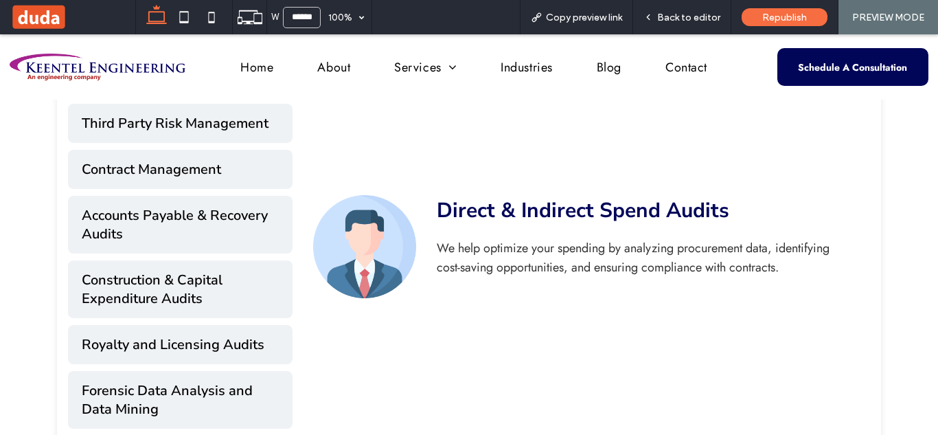
scroll to position [638, 0]
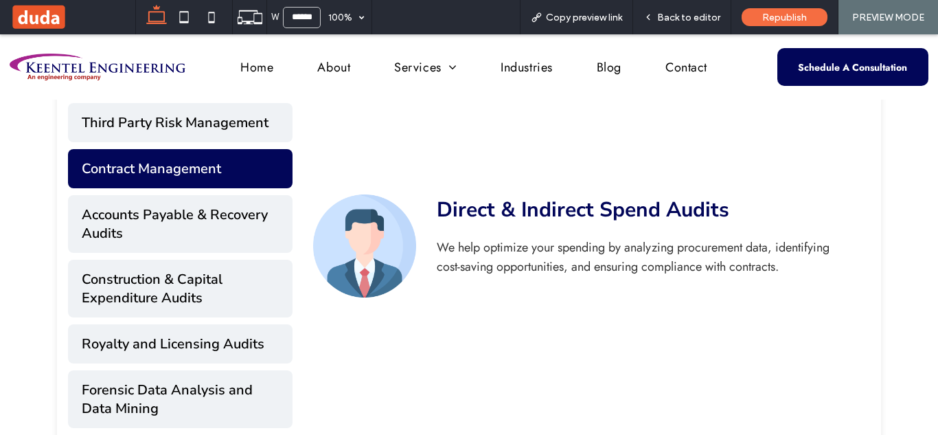
click at [195, 176] on button "Contract Management" at bounding box center [180, 168] width 225 height 39
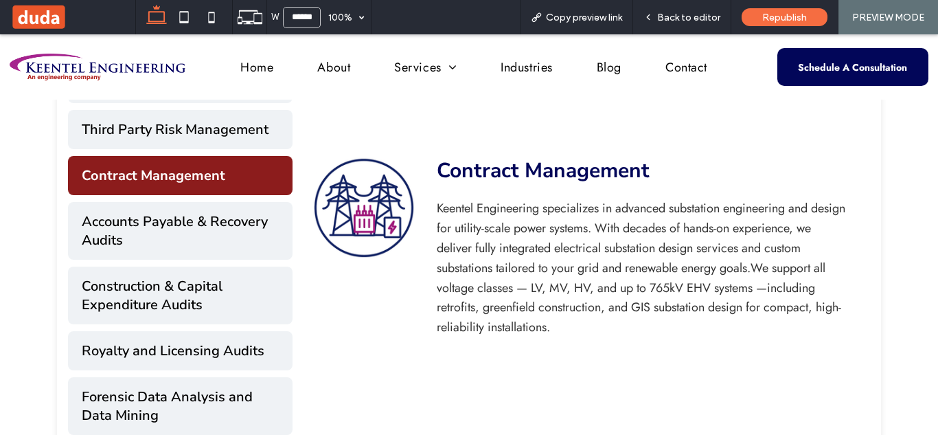
scroll to position [628, 0]
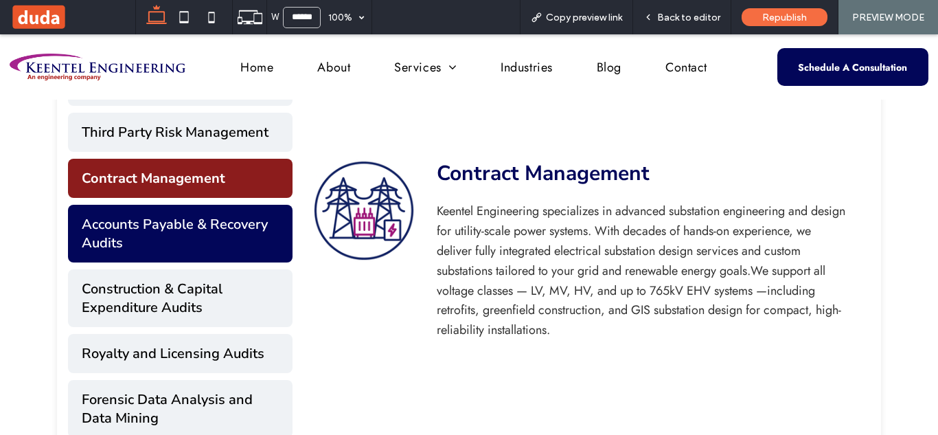
click at [184, 228] on button "Accounts Payable & Recovery Audits" at bounding box center [180, 234] width 225 height 58
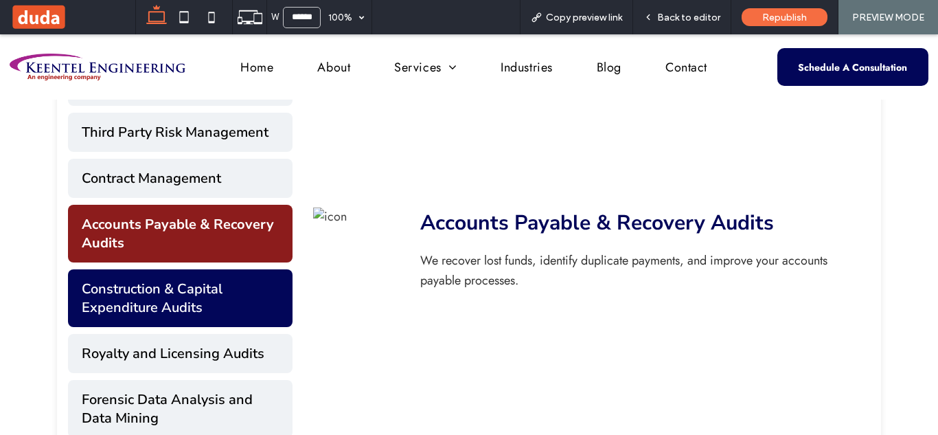
click at [202, 293] on button "Construction & Capital Expenditure Audits" at bounding box center [180, 298] width 225 height 58
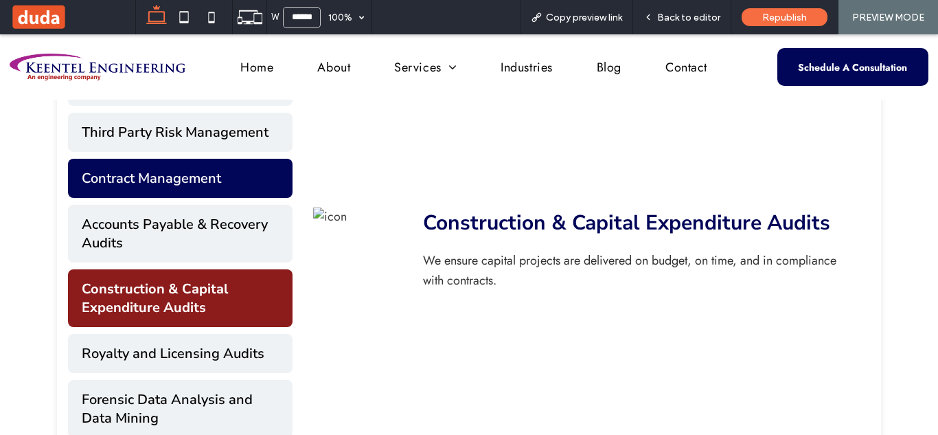
click at [218, 190] on button "Contract Management" at bounding box center [180, 178] width 225 height 39
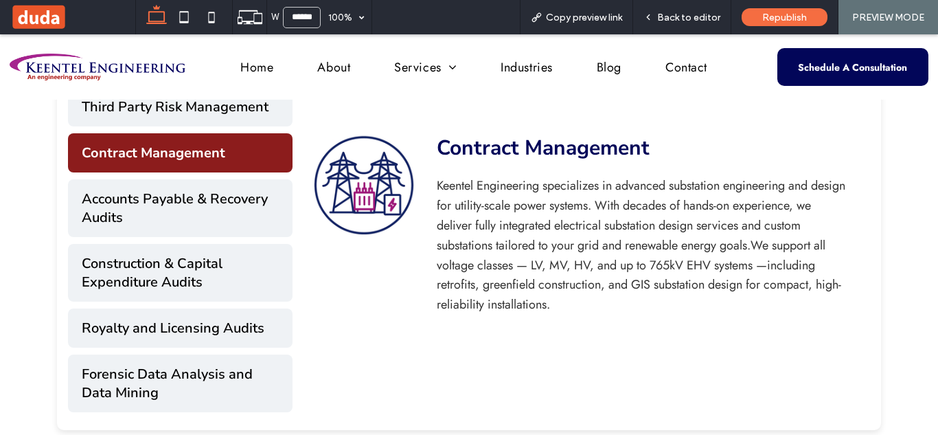
scroll to position [663, 0]
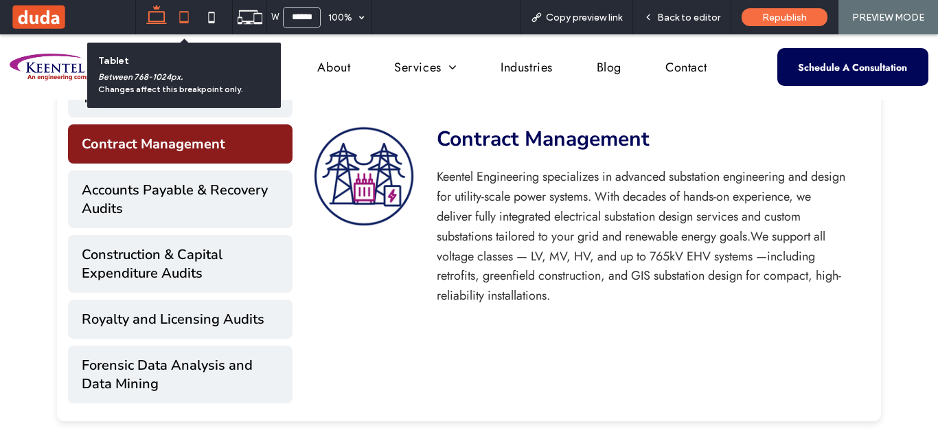
click at [188, 10] on icon at bounding box center [183, 16] width 27 height 27
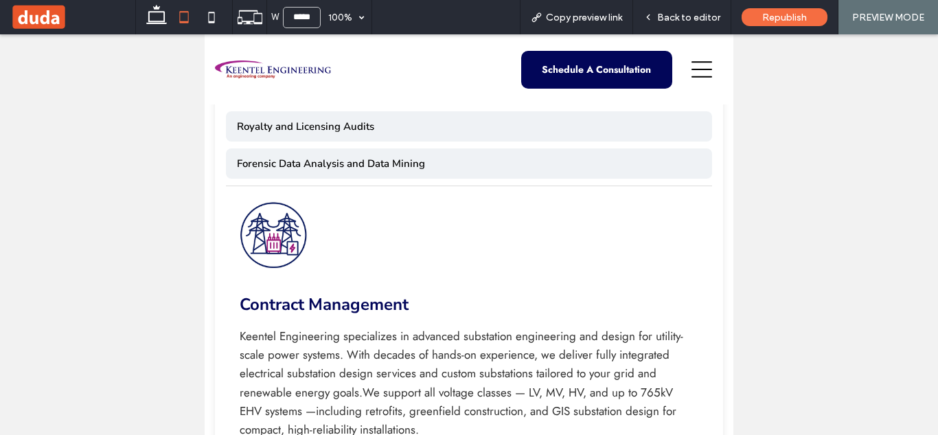
scroll to position [839, 0]
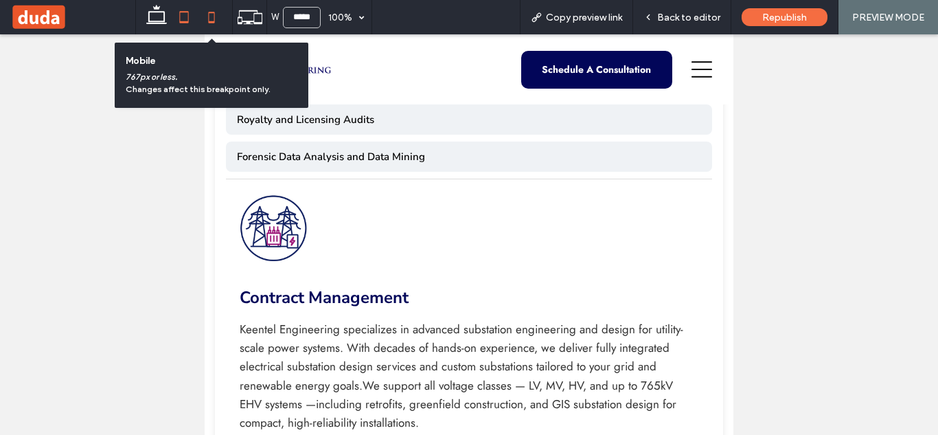
click at [207, 8] on icon at bounding box center [211, 16] width 27 height 27
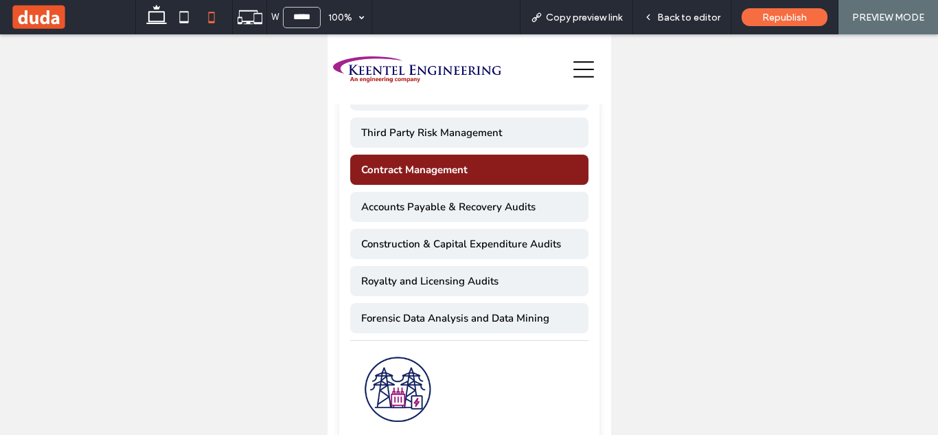
scroll to position [951, 0]
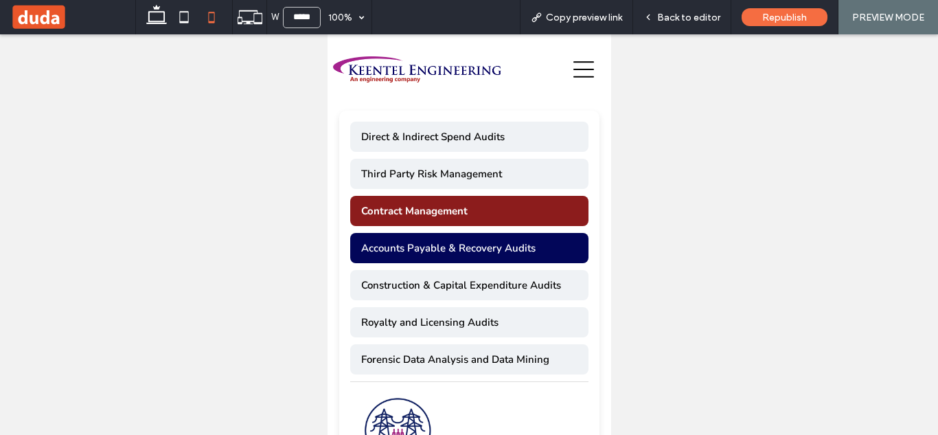
click at [534, 233] on button "Accounts Payable & Recovery Audits" at bounding box center [469, 248] width 239 height 30
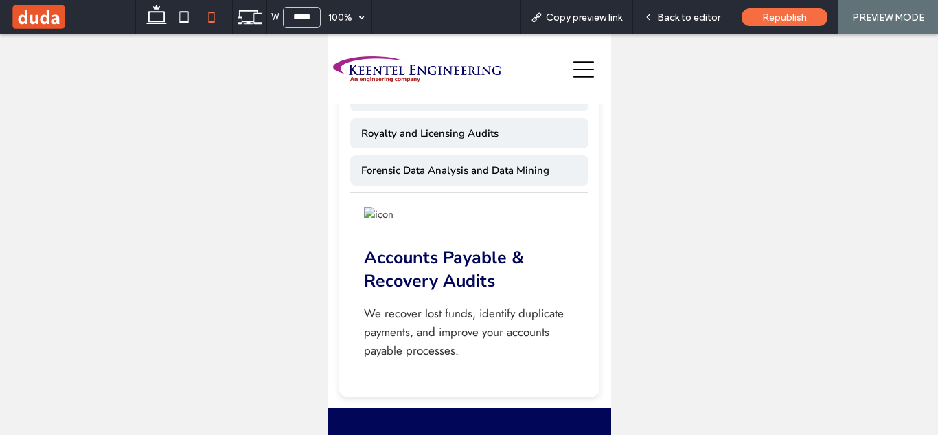
scroll to position [1173, 0]
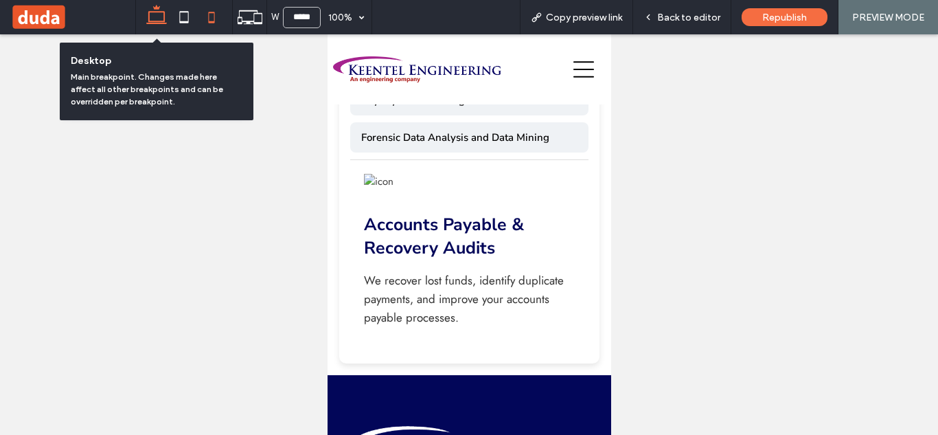
click at [157, 12] on use at bounding box center [156, 14] width 21 height 19
type input "******"
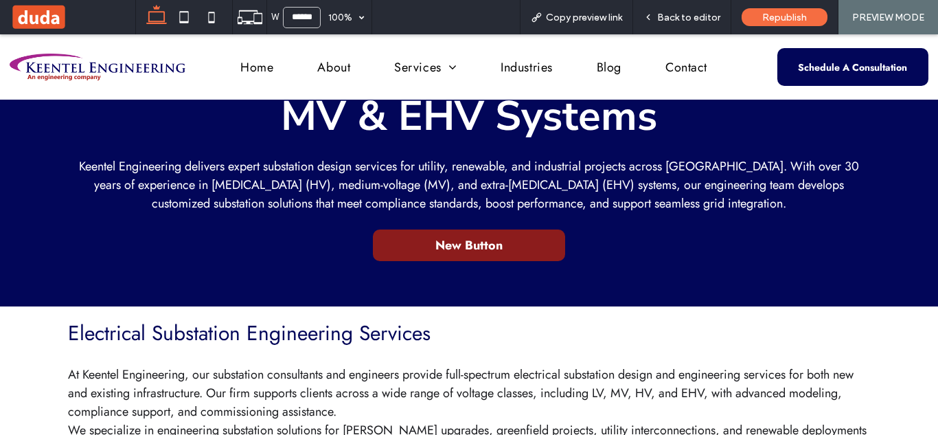
scroll to position [0, 0]
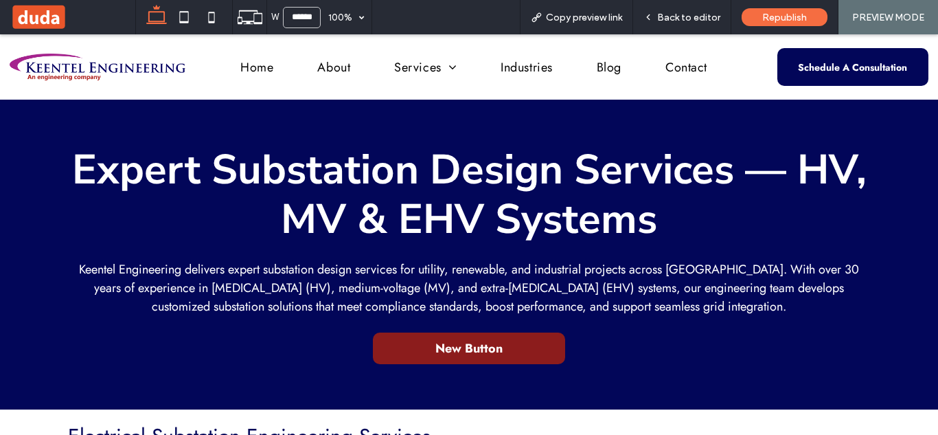
drag, startPoint x: 937, startPoint y: 324, endPoint x: 689, endPoint y: 56, distance: 365.4
click at [689, 16] on span "Back to editor" at bounding box center [688, 18] width 63 height 12
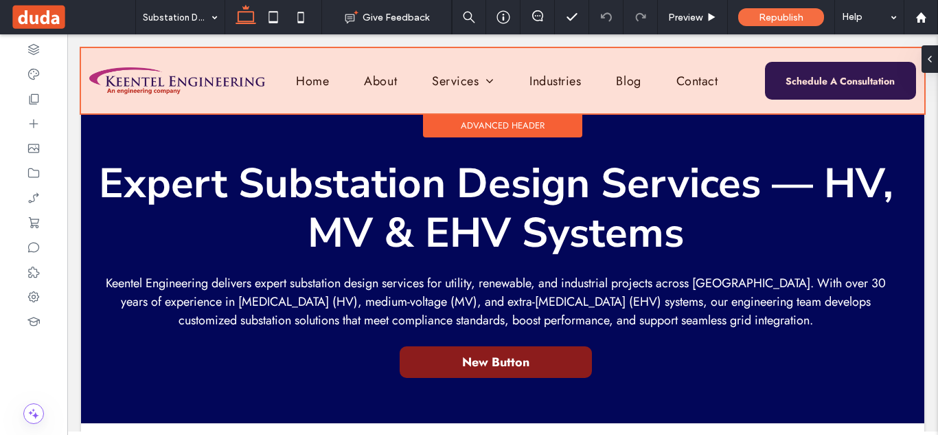
click at [792, 82] on div at bounding box center [502, 80] width 843 height 65
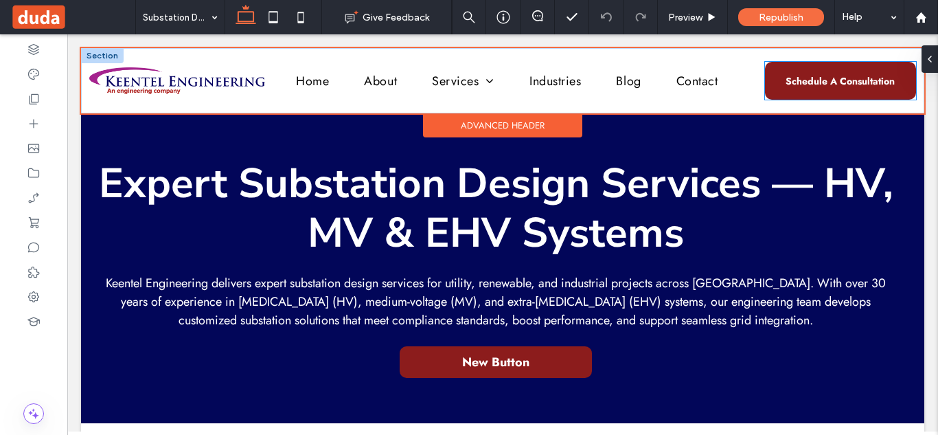
click at [792, 82] on span "Schedule A Consultation" at bounding box center [840, 80] width 109 height 27
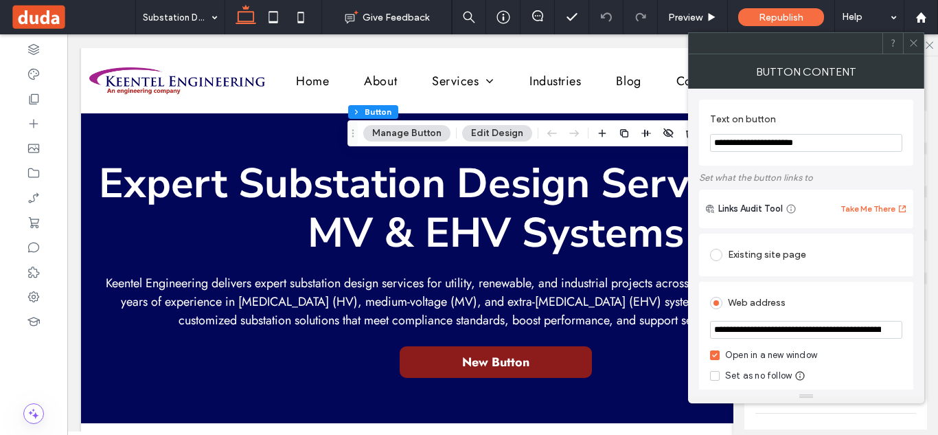
click at [733, 334] on input "**********" at bounding box center [806, 330] width 192 height 18
click at [916, 48] on span at bounding box center [913, 43] width 10 height 21
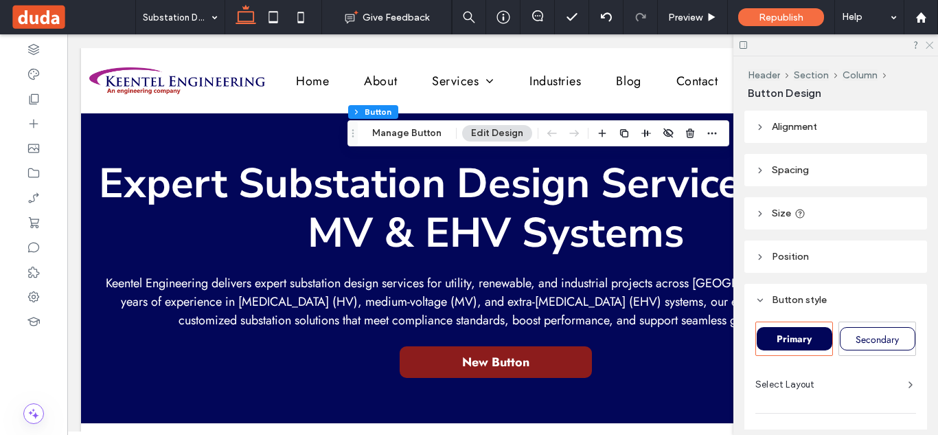
click at [928, 45] on icon at bounding box center [928, 44] width 9 height 9
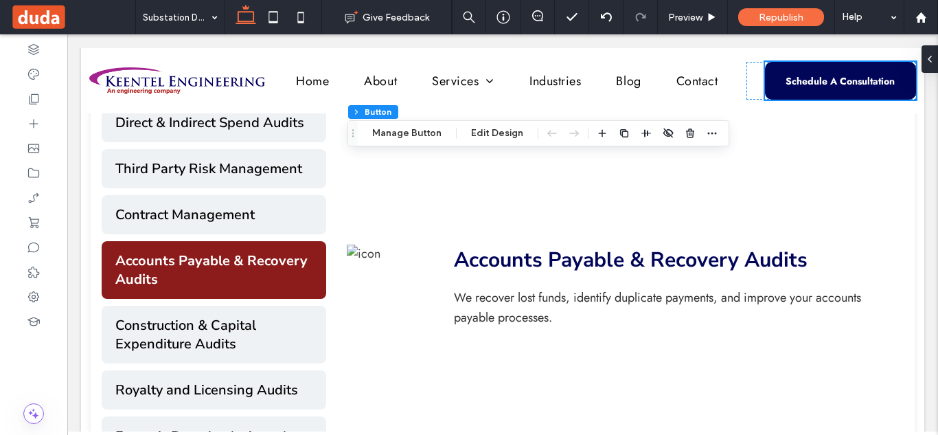
scroll to position [610, 0]
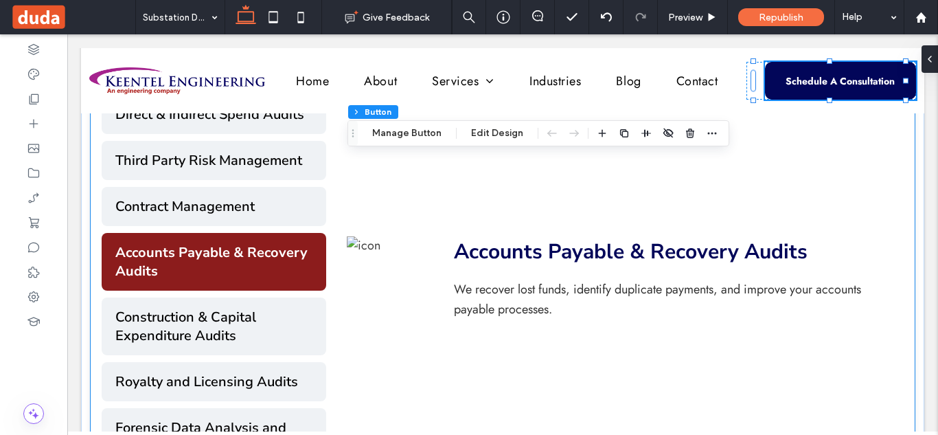
click at [679, 306] on p "We recover lost funds, identify duplicate payments, and improve your accounts p…" at bounding box center [668, 299] width 429 height 40
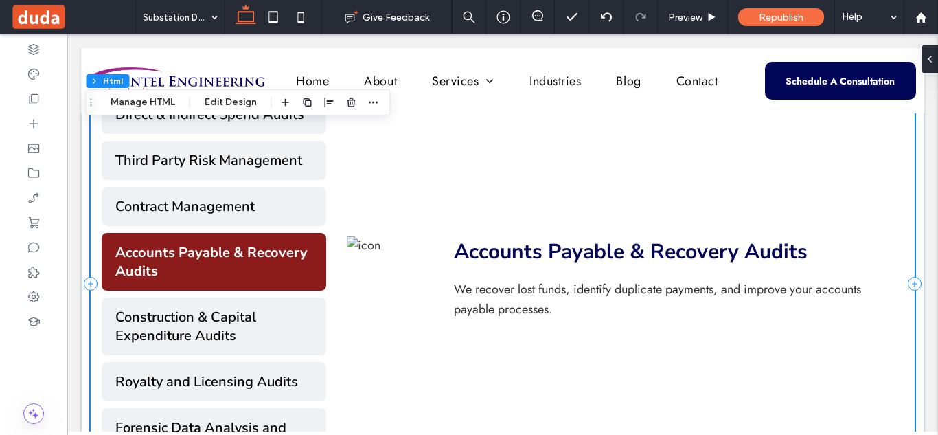
click at [505, 229] on div "Accounts Payable & Recovery Audits We recover lost funds, identify duplicate pa…" at bounding box center [614, 284] width 577 height 378
click at [155, 100] on button "Manage HTML" at bounding box center [143, 102] width 82 height 16
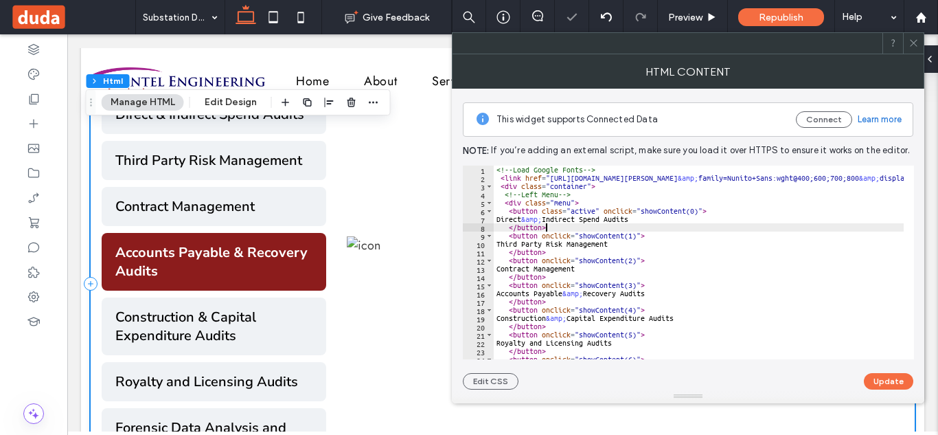
type textarea "**********"
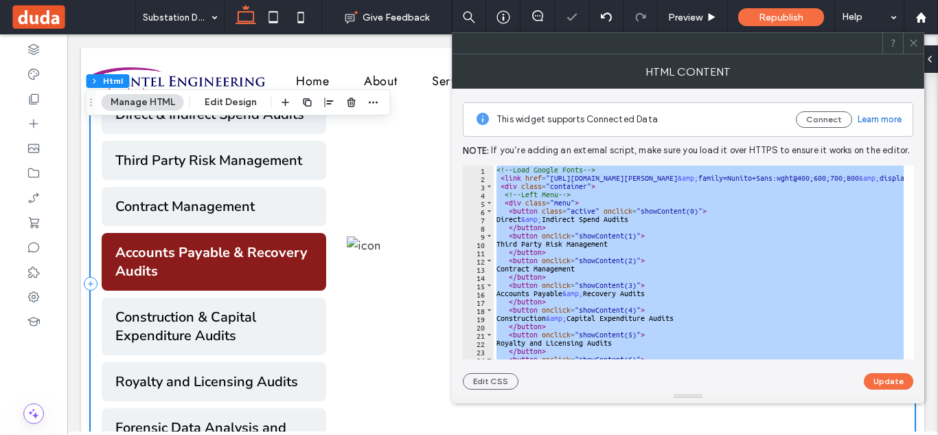
paste textarea "Cursor at row 240"
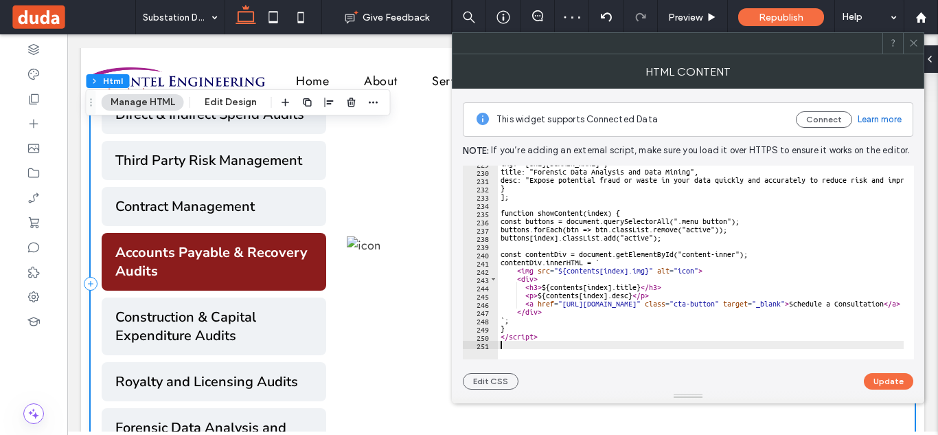
scroll to position [1885, 0]
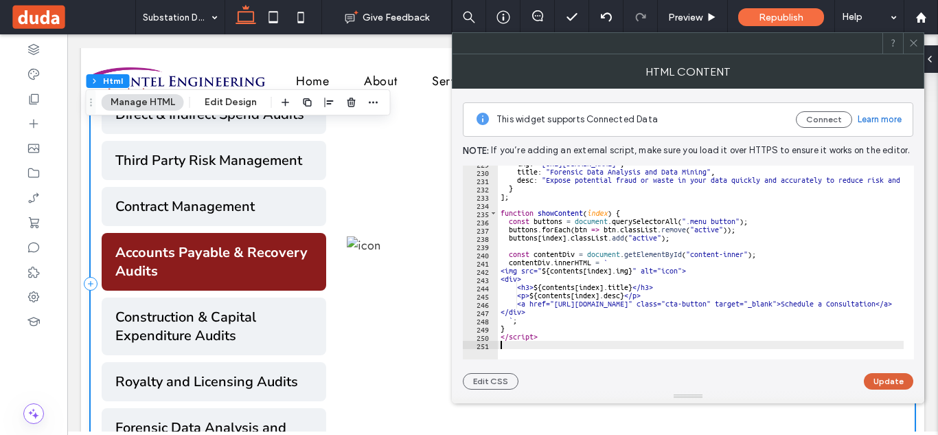
click at [878, 378] on button "Update" at bounding box center [888, 381] width 49 height 16
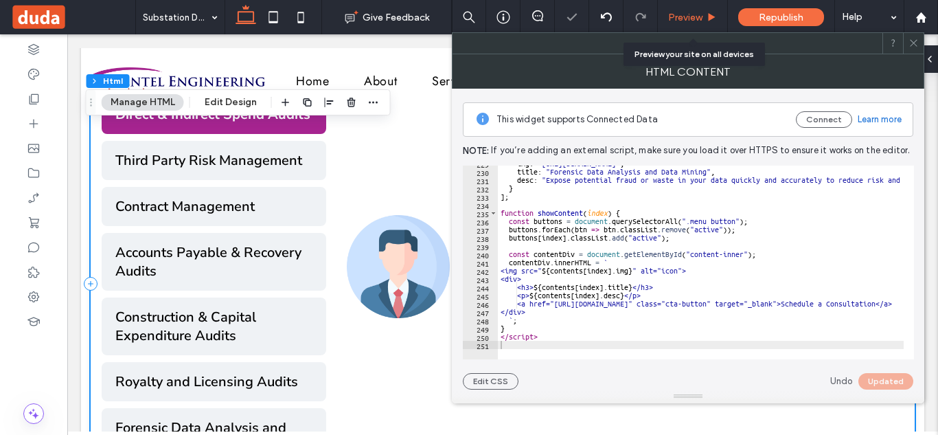
click at [687, 12] on span "Preview" at bounding box center [685, 18] width 34 height 12
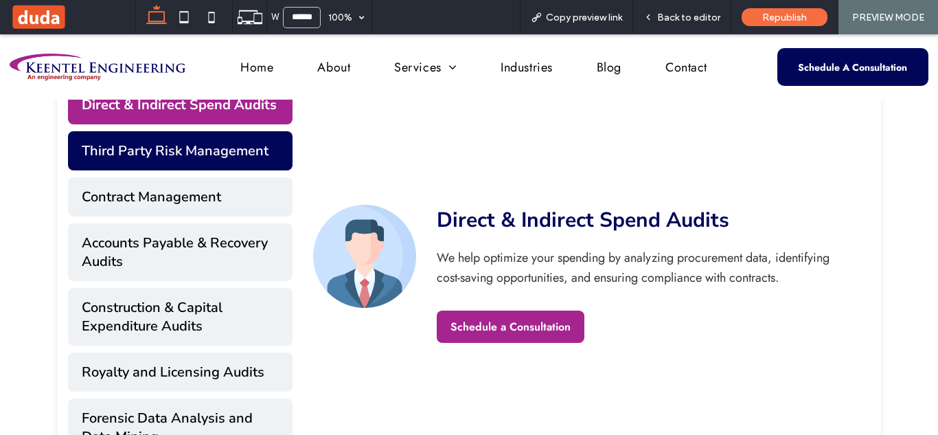
click at [226, 155] on button "Third Party Risk Management" at bounding box center [180, 150] width 225 height 39
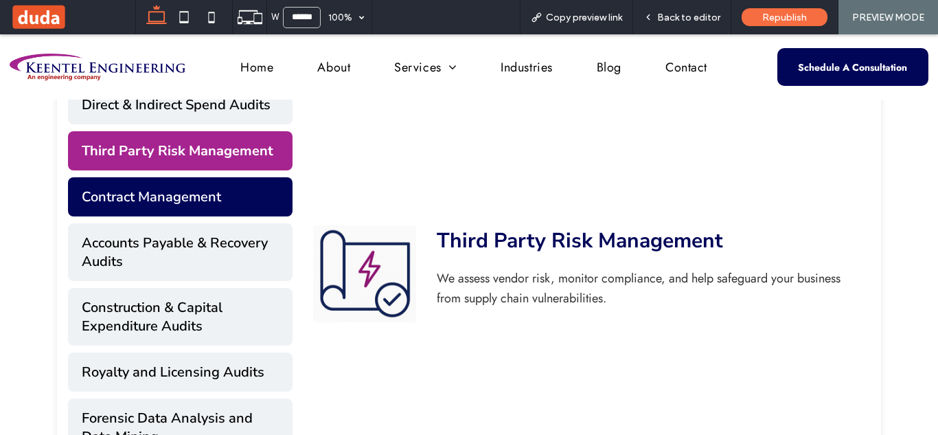
click at [227, 205] on button "Contract Management" at bounding box center [180, 196] width 225 height 39
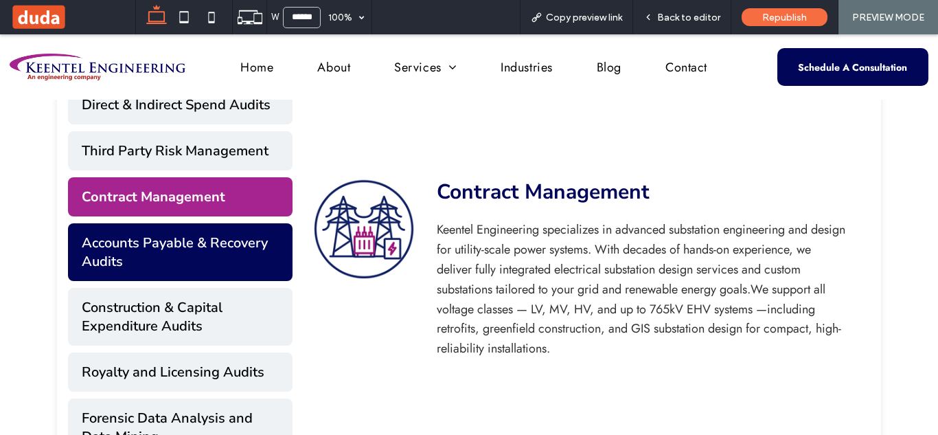
click at [229, 242] on button "Accounts Payable & Recovery Audits" at bounding box center [180, 252] width 225 height 58
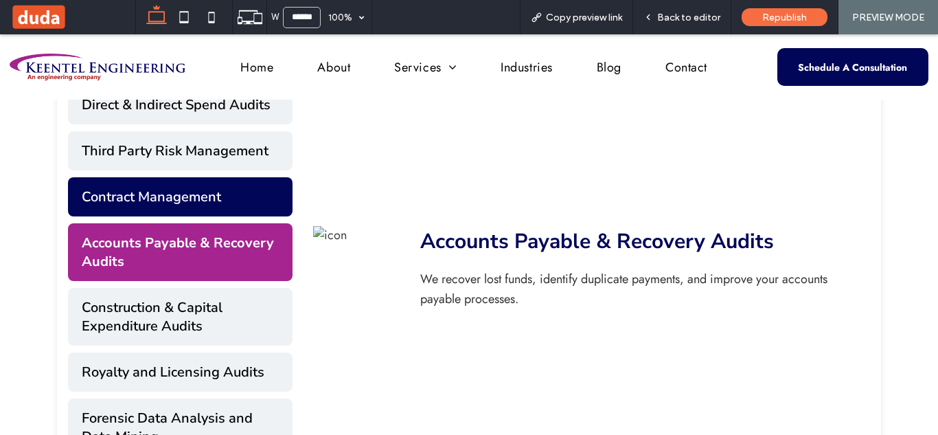
click at [238, 205] on button "Contract Management" at bounding box center [180, 196] width 225 height 39
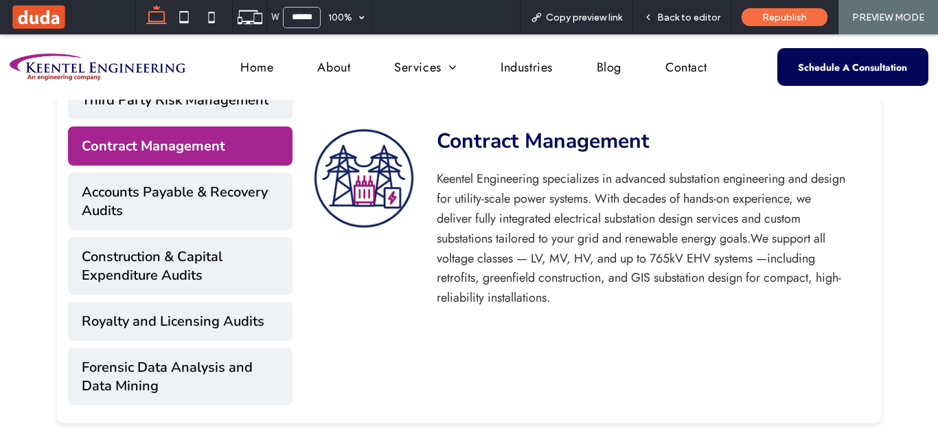
scroll to position [663, 0]
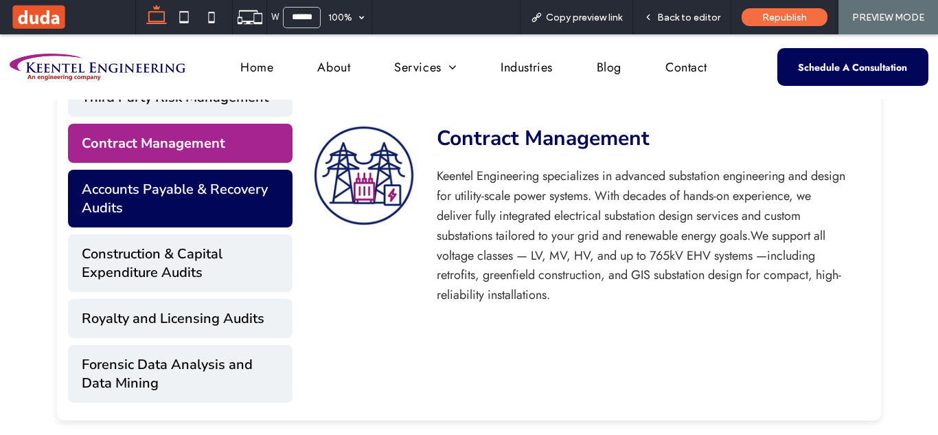
click at [215, 200] on button "Accounts Payable & Recovery Audits" at bounding box center [180, 199] width 225 height 58
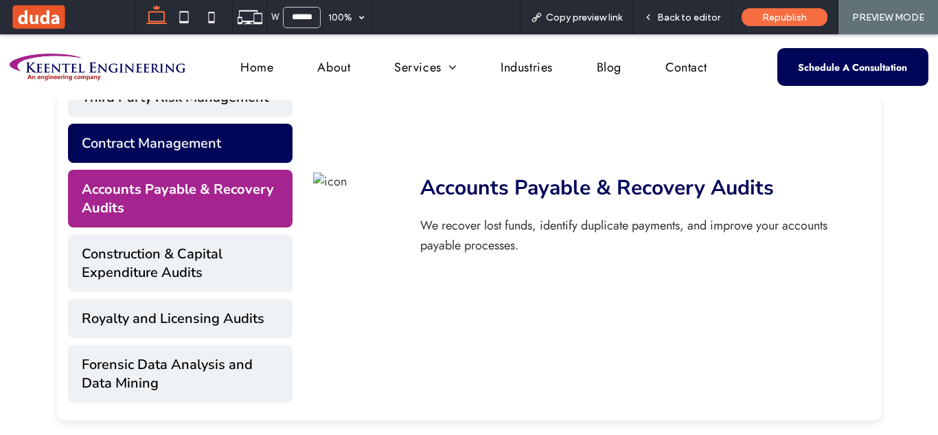
click at [240, 147] on button "Contract Management" at bounding box center [180, 143] width 225 height 39
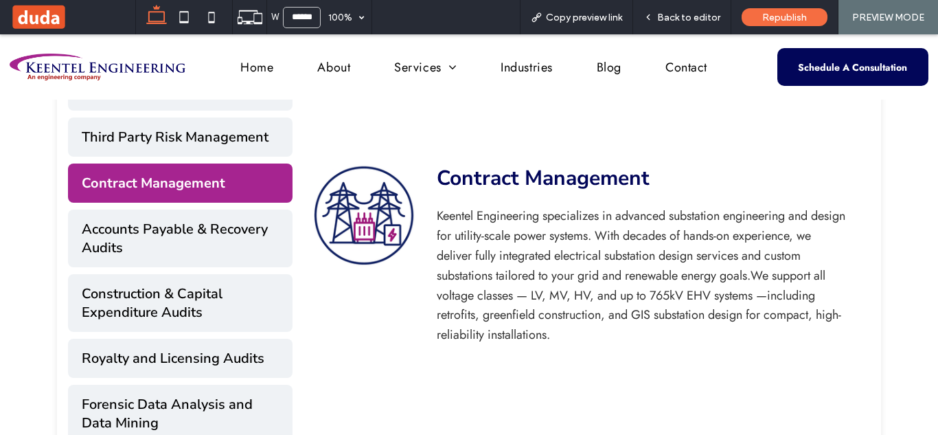
scroll to position [627, 0]
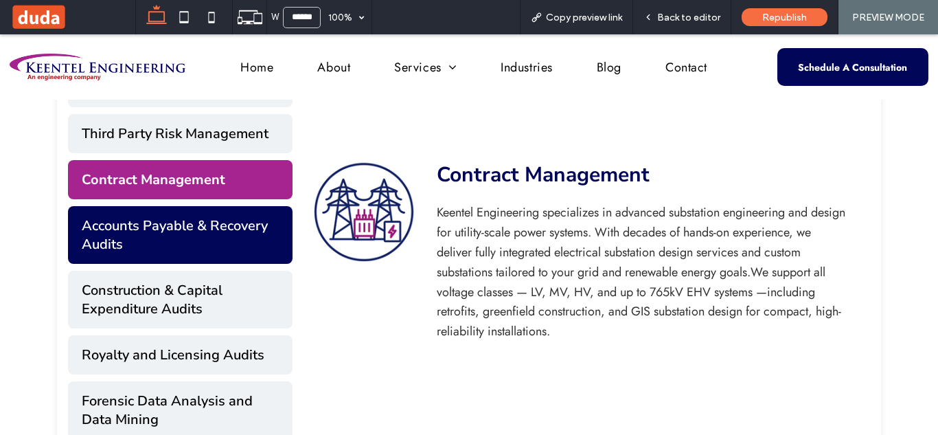
click at [220, 238] on button "Accounts Payable & Recovery Audits" at bounding box center [180, 235] width 225 height 58
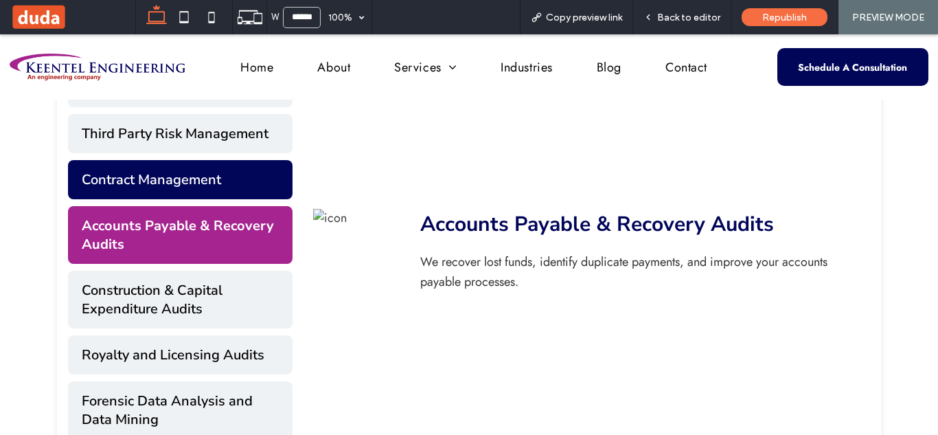
click at [237, 161] on button "Contract Management" at bounding box center [180, 179] width 225 height 39
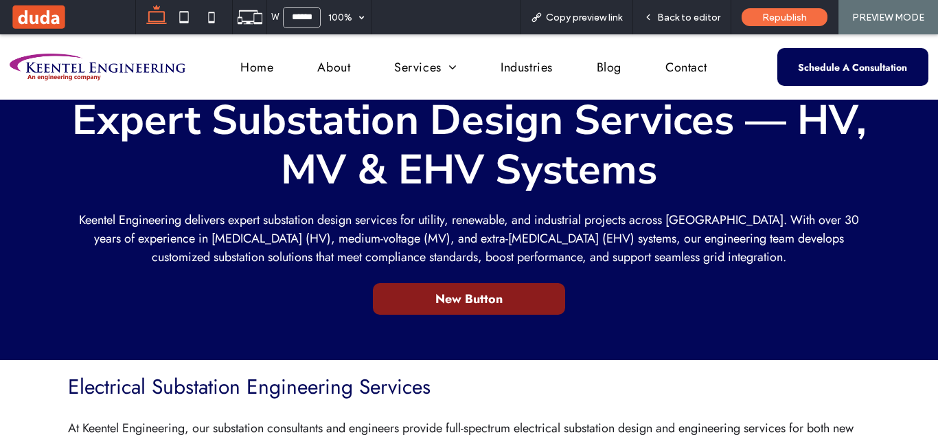
scroll to position [0, 0]
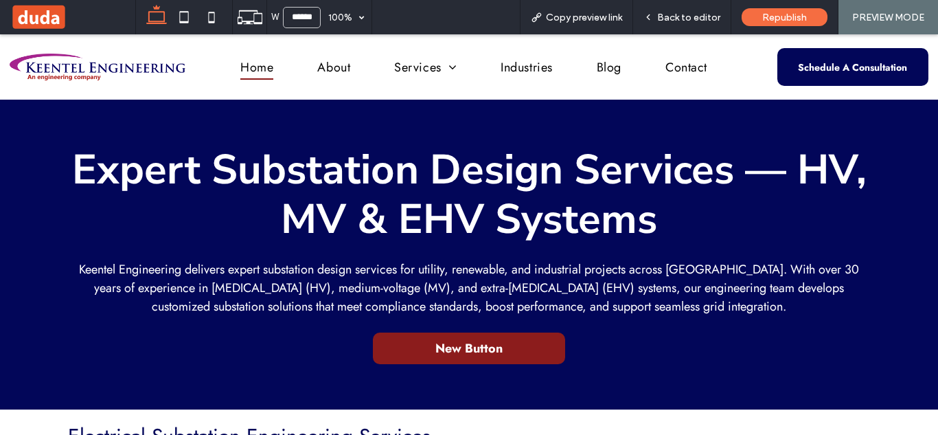
click at [247, 60] on span "Home" at bounding box center [256, 66] width 33 height 25
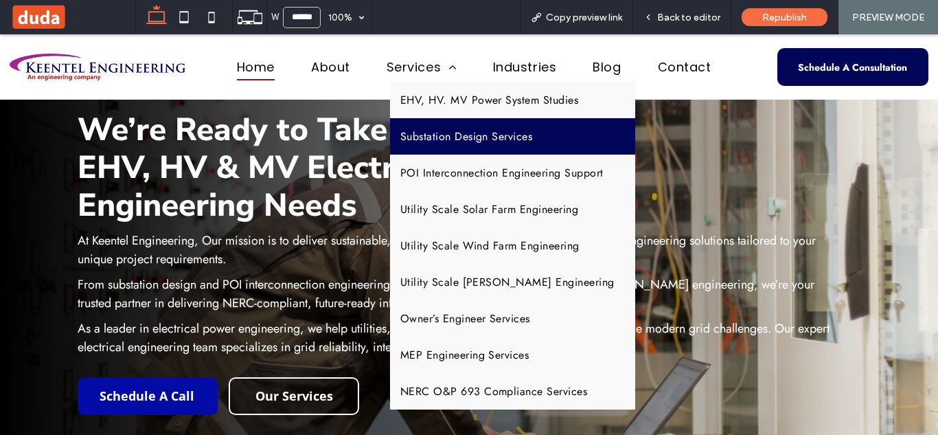
click at [434, 146] on link "Substation Design Services" at bounding box center [512, 136] width 245 height 36
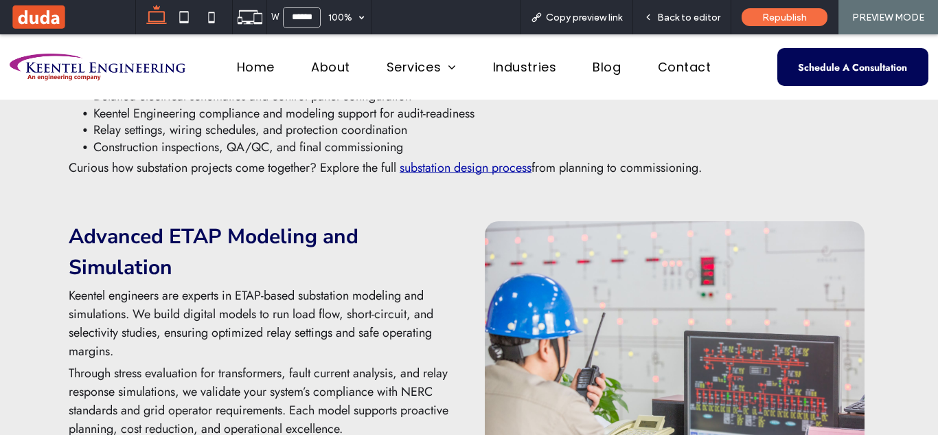
scroll to position [2103, 0]
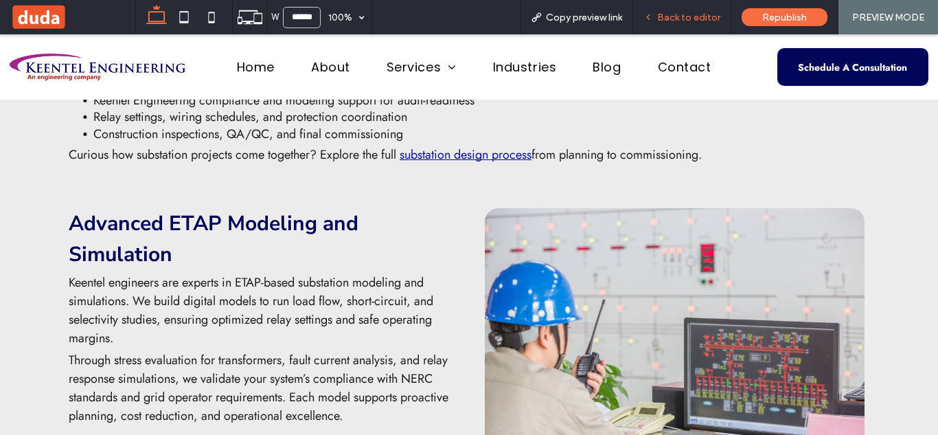
click at [681, 23] on span "Back to editor" at bounding box center [688, 18] width 63 height 12
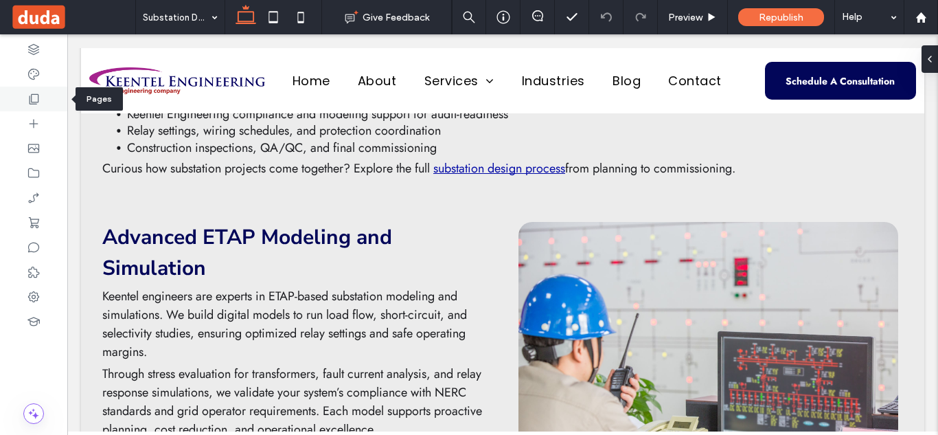
click at [27, 100] on icon at bounding box center [34, 99] width 14 height 14
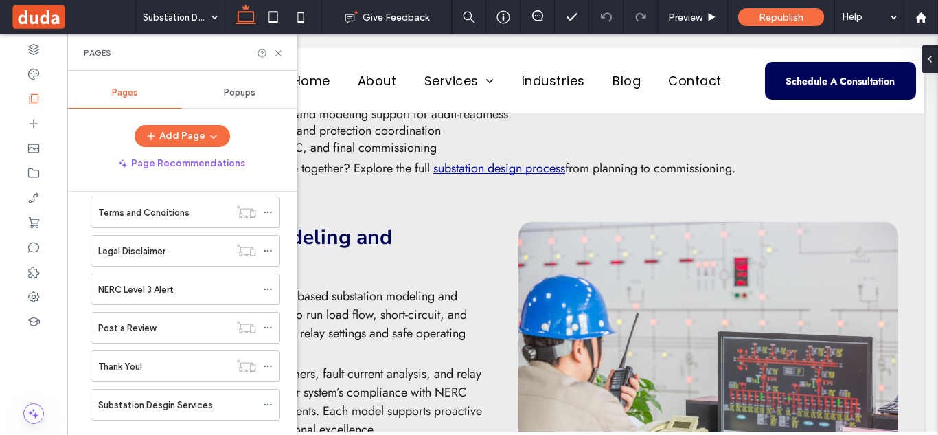
scroll to position [599, 0]
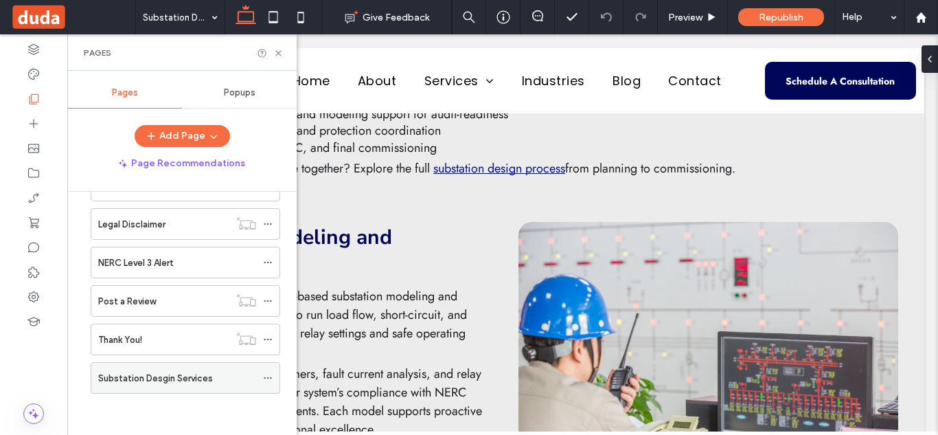
click at [188, 378] on label "Substation Desgin Services" at bounding box center [155, 378] width 115 height 24
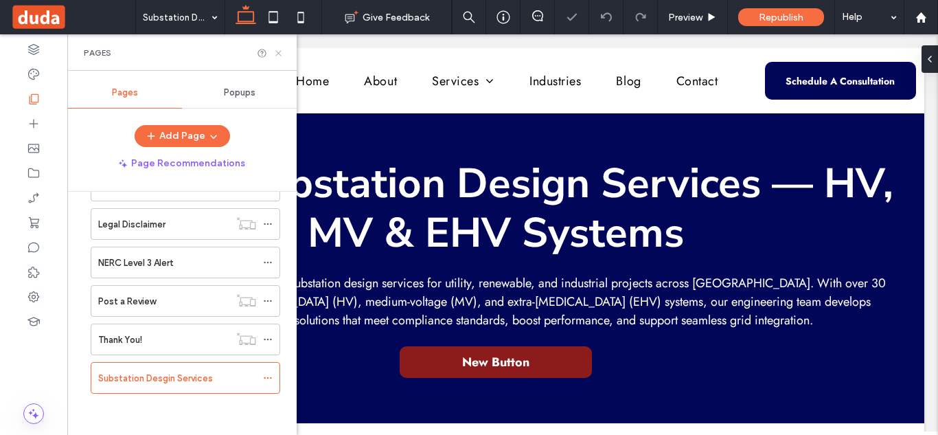
click at [280, 55] on use at bounding box center [277, 52] width 5 height 5
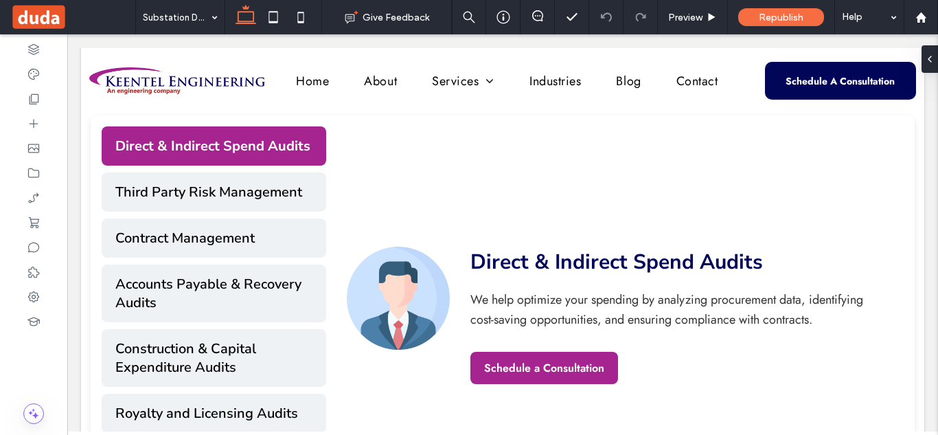
scroll to position [586, 0]
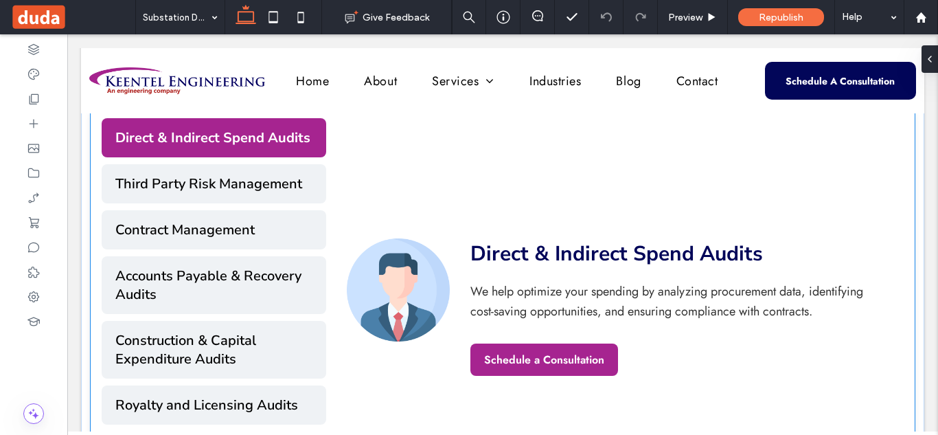
click at [407, 222] on div "Direct & Indirect Spend Audits We help optimize your spending by analyzing proc…" at bounding box center [614, 307] width 577 height 378
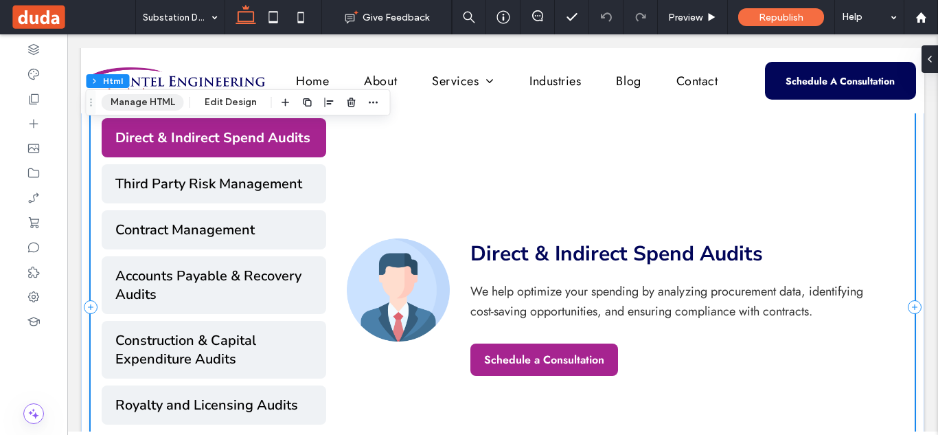
click at [142, 104] on button "Manage HTML" at bounding box center [143, 102] width 82 height 16
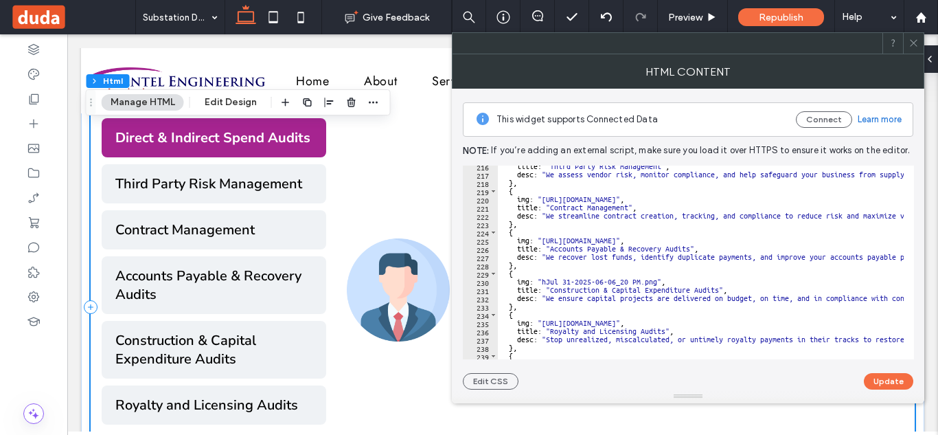
scroll to position [1775, 0]
click at [910, 41] on icon at bounding box center [913, 43] width 10 height 10
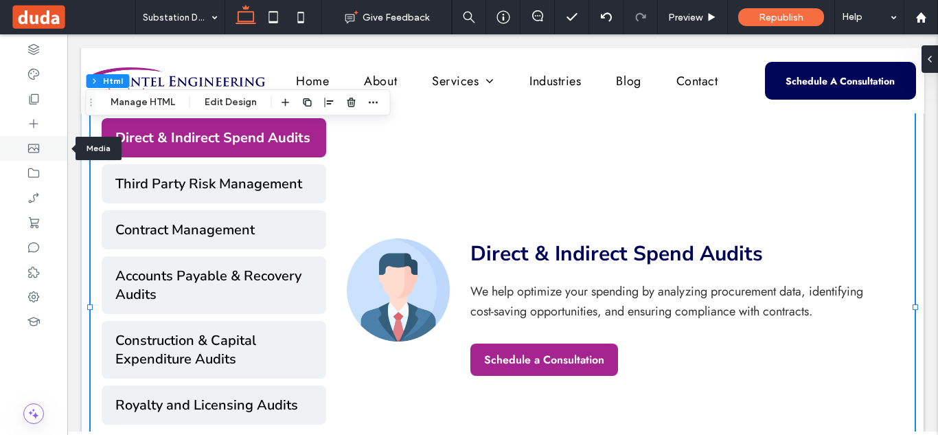
click at [46, 152] on div at bounding box center [33, 148] width 67 height 25
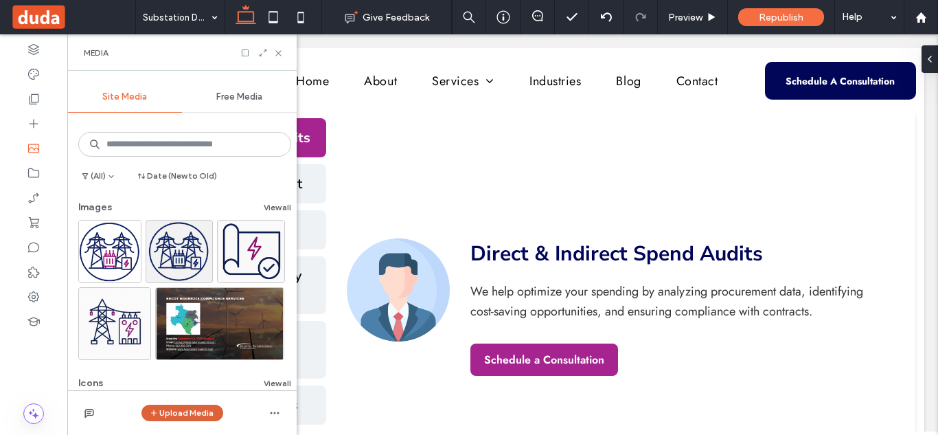
click at [181, 415] on button "Upload Media" at bounding box center [182, 412] width 82 height 16
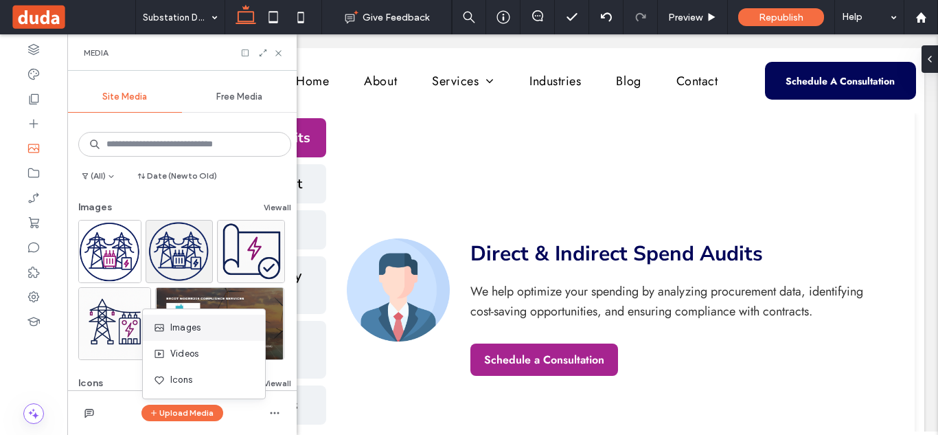
click at [188, 334] on span "Images" at bounding box center [185, 328] width 30 height 14
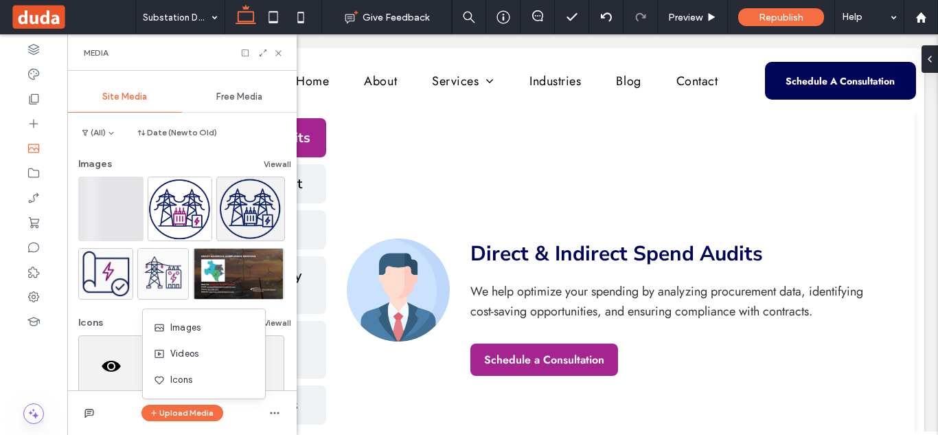
scroll to position [0, 0]
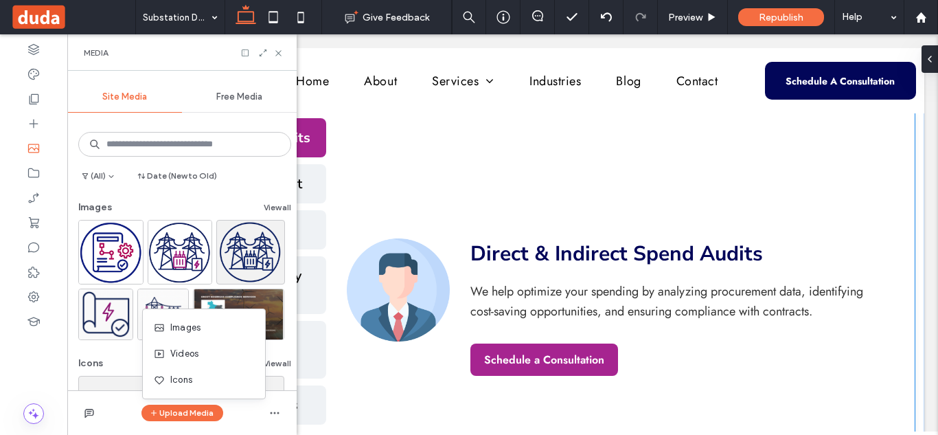
click at [464, 278] on div "Direct & Indirect Spend Audits We help optimize your spending by analyzing proc…" at bounding box center [615, 307] width 536 height 138
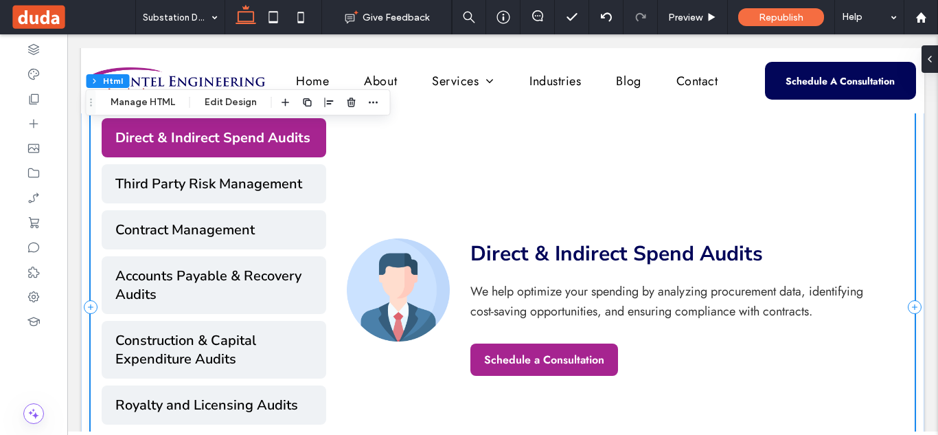
click at [464, 278] on div "Direct & Indirect Spend Audits Third Party Risk Management Contract Management …" at bounding box center [503, 307] width 824 height 400
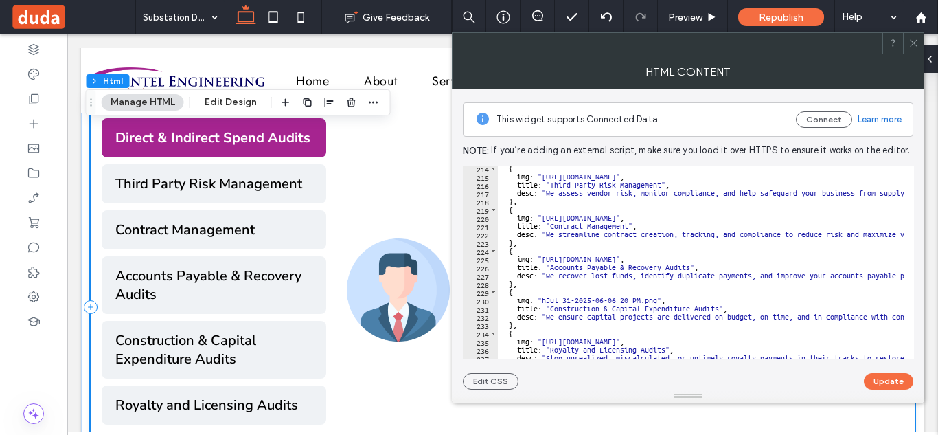
scroll to position [1775, 0]
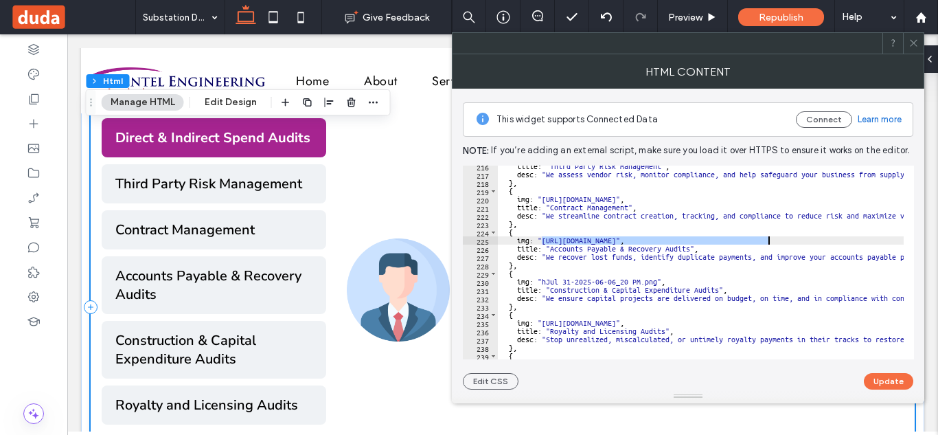
drag, startPoint x: 540, startPoint y: 240, endPoint x: 766, endPoint y: 240, distance: 225.9
click at [766, 240] on div "title : "Third Party Risk Management" , desc : "We assess vendor risk, monitor …" at bounding box center [820, 262] width 644 height 200
paste textarea "**********"
type textarea "**********"
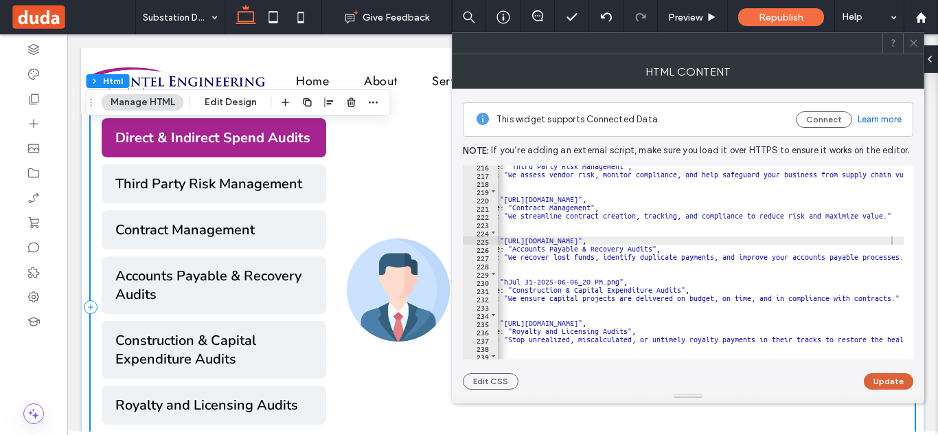
click at [876, 378] on button "Update" at bounding box center [888, 381] width 49 height 16
click at [691, 15] on span "Preview" at bounding box center [685, 18] width 34 height 12
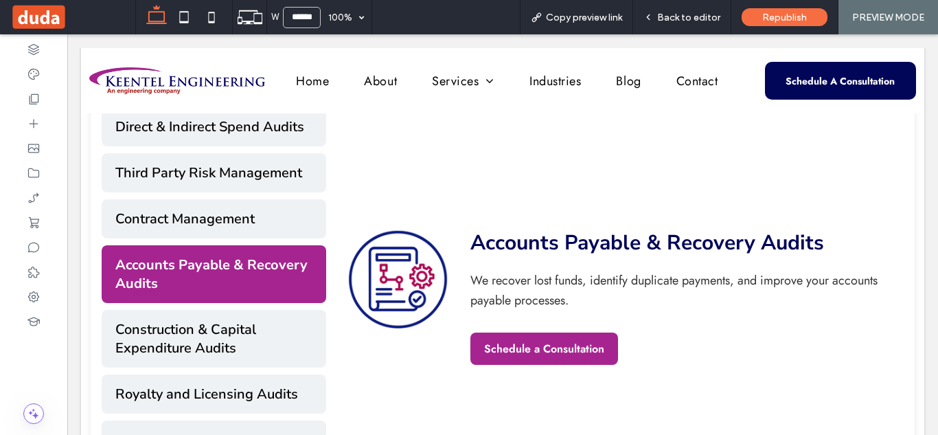
scroll to position [601, 0]
